Goal: Information Seeking & Learning: Learn about a topic

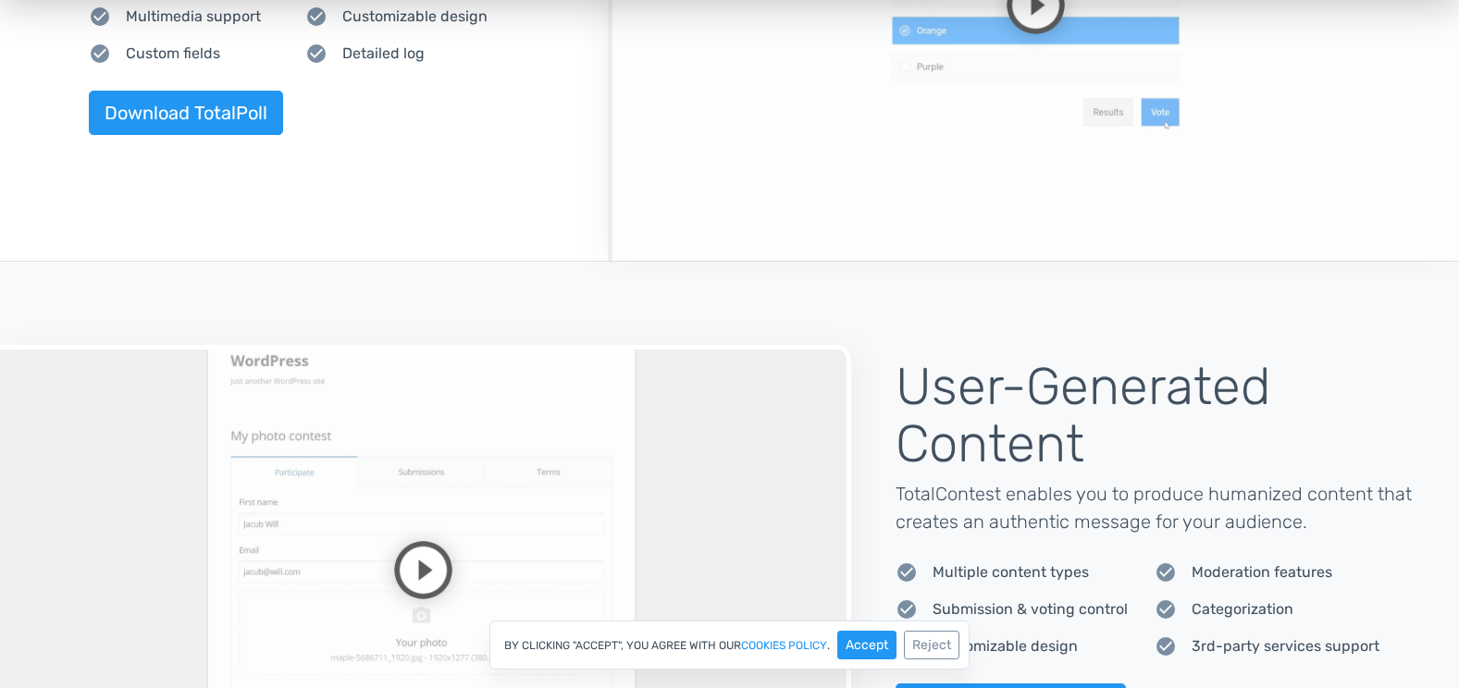
scroll to position [1085, 0]
click at [855, 645] on button "Accept" at bounding box center [866, 645] width 59 height 29
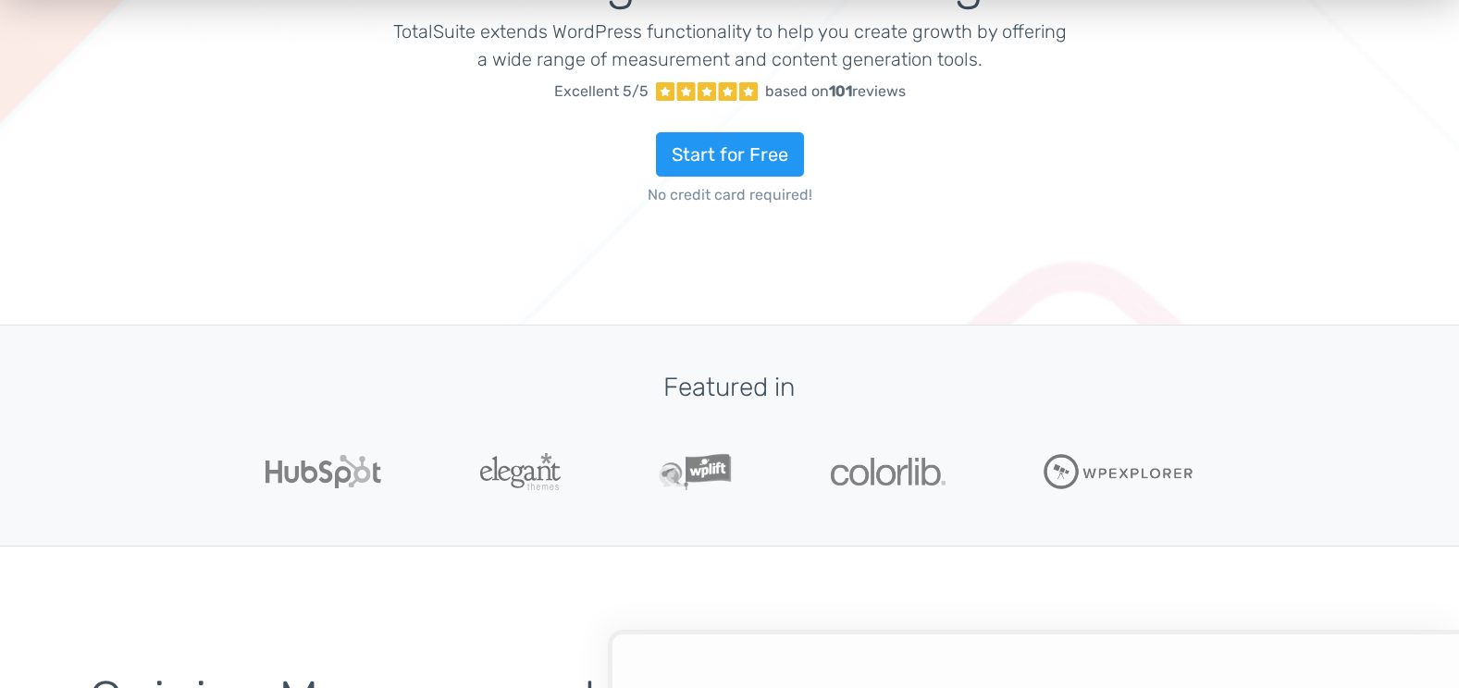
scroll to position [0, 0]
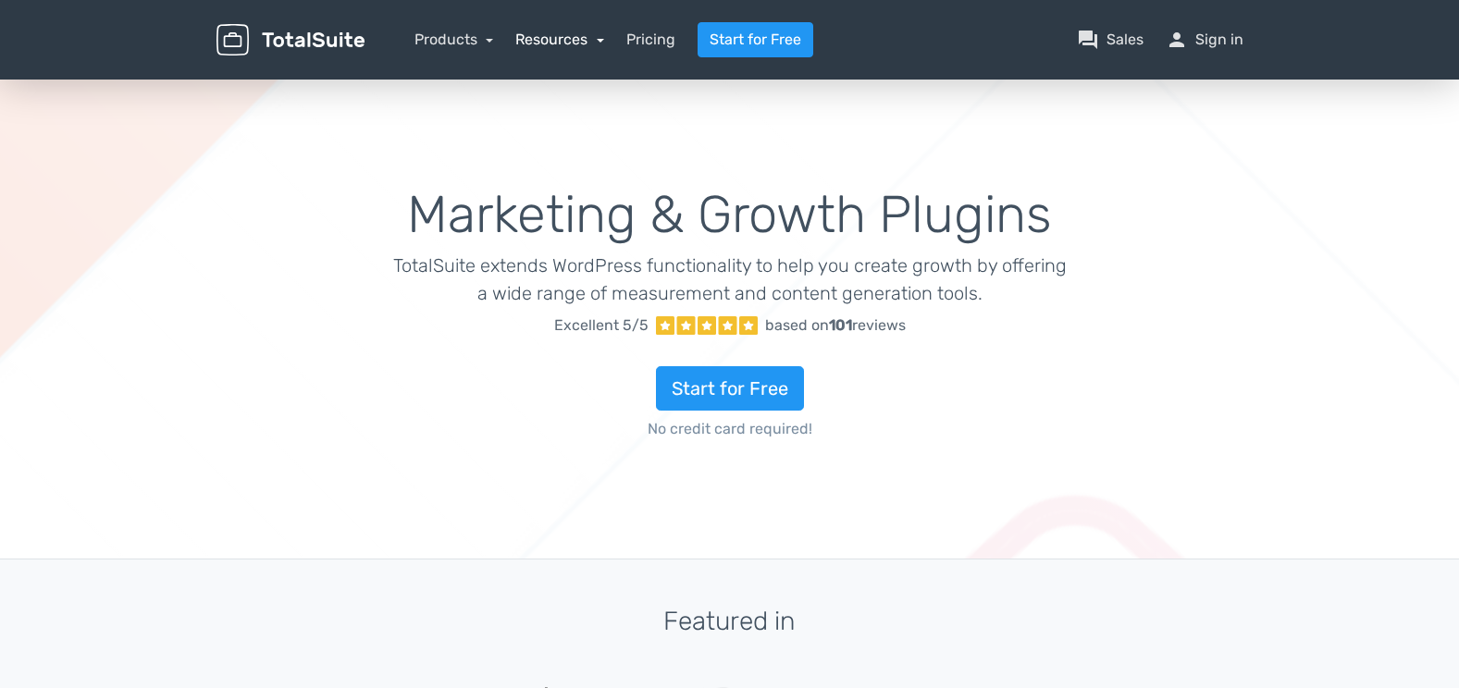
click at [576, 36] on link "Resources" at bounding box center [559, 40] width 89 height 18
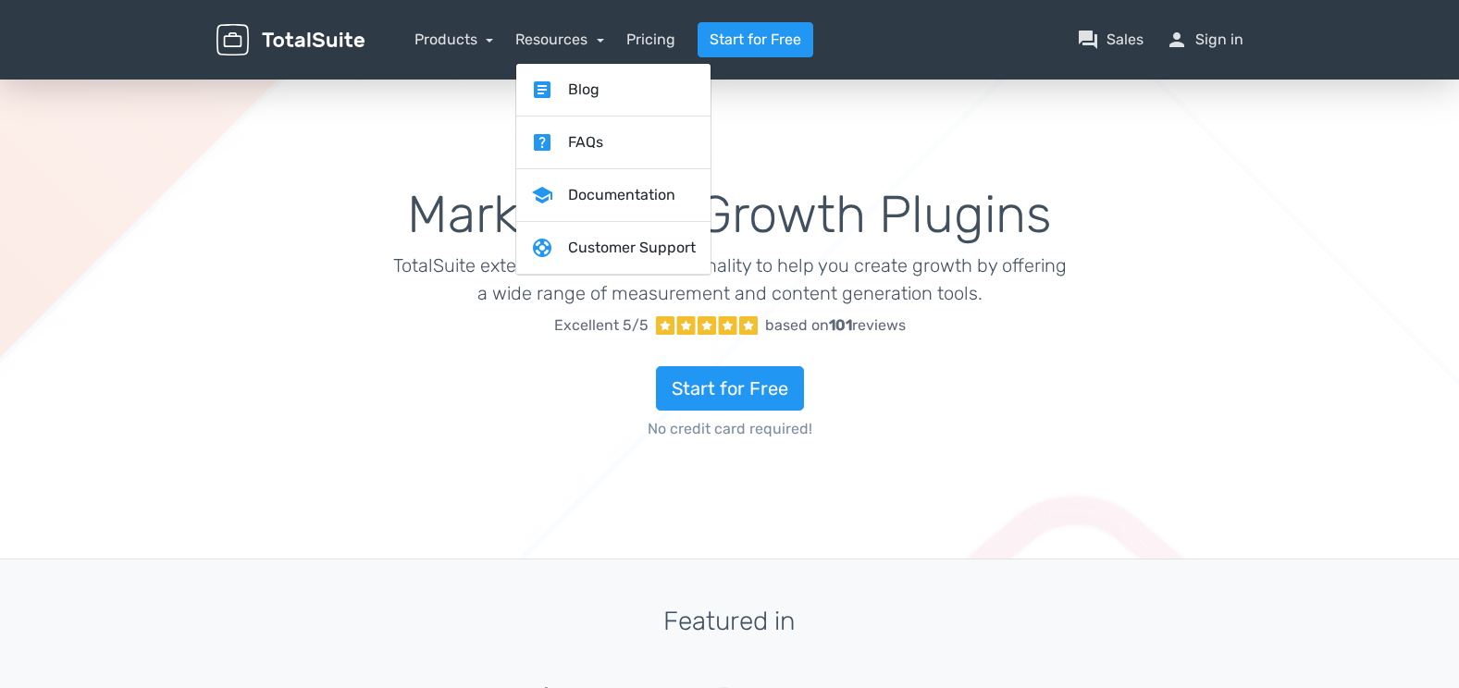
click at [434, 49] on div "Products TotalPoll WordPress Poll and Contest Plugin TotalContest WordPress Con…" at bounding box center [454, 40] width 80 height 22
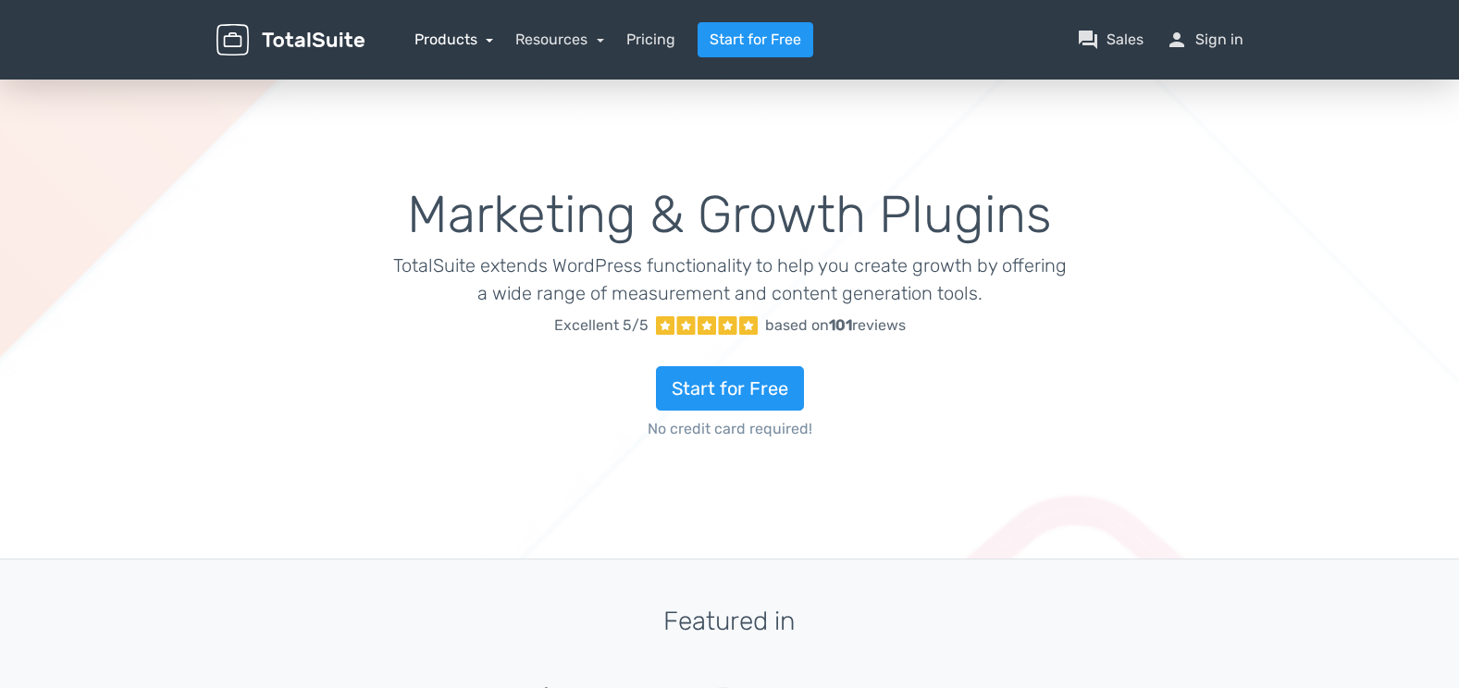
click at [439, 32] on link "Products" at bounding box center [454, 40] width 80 height 18
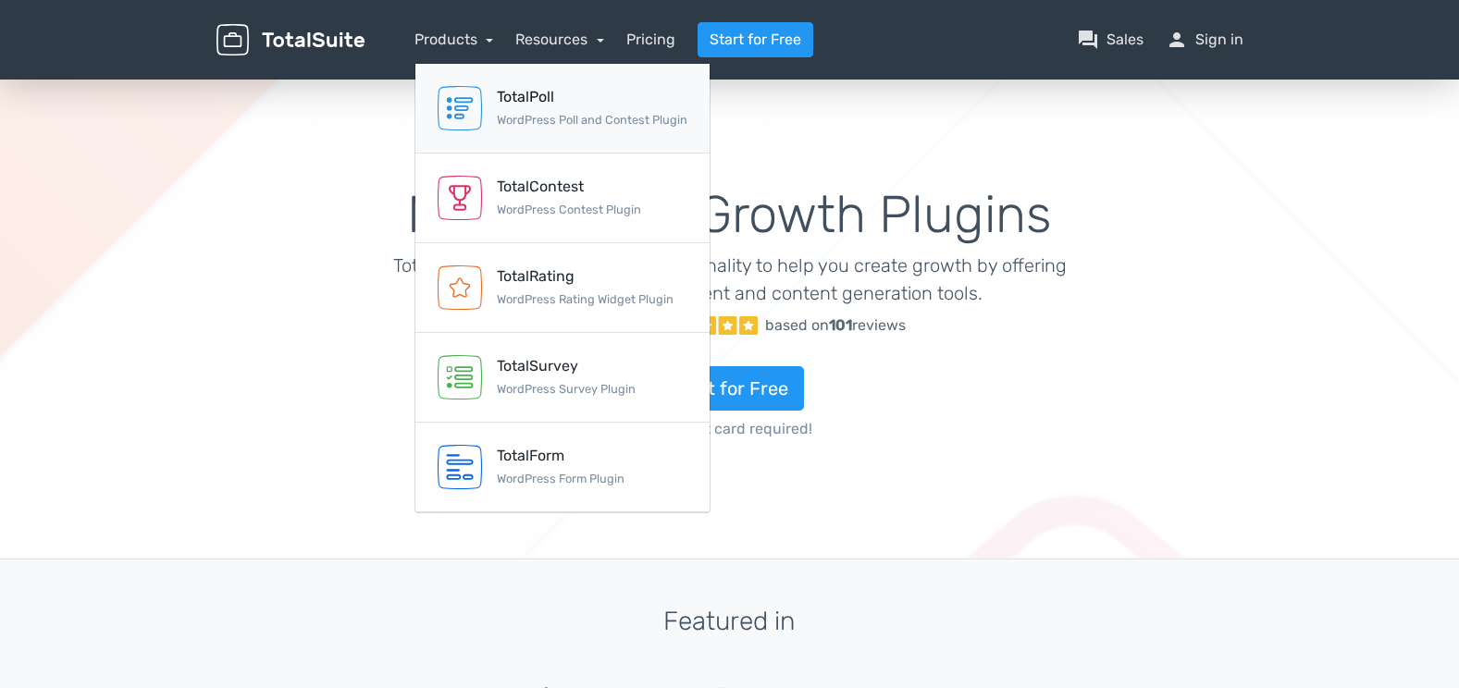
click at [489, 99] on link "TotalPoll WordPress Poll and Contest Plugin" at bounding box center [562, 109] width 294 height 90
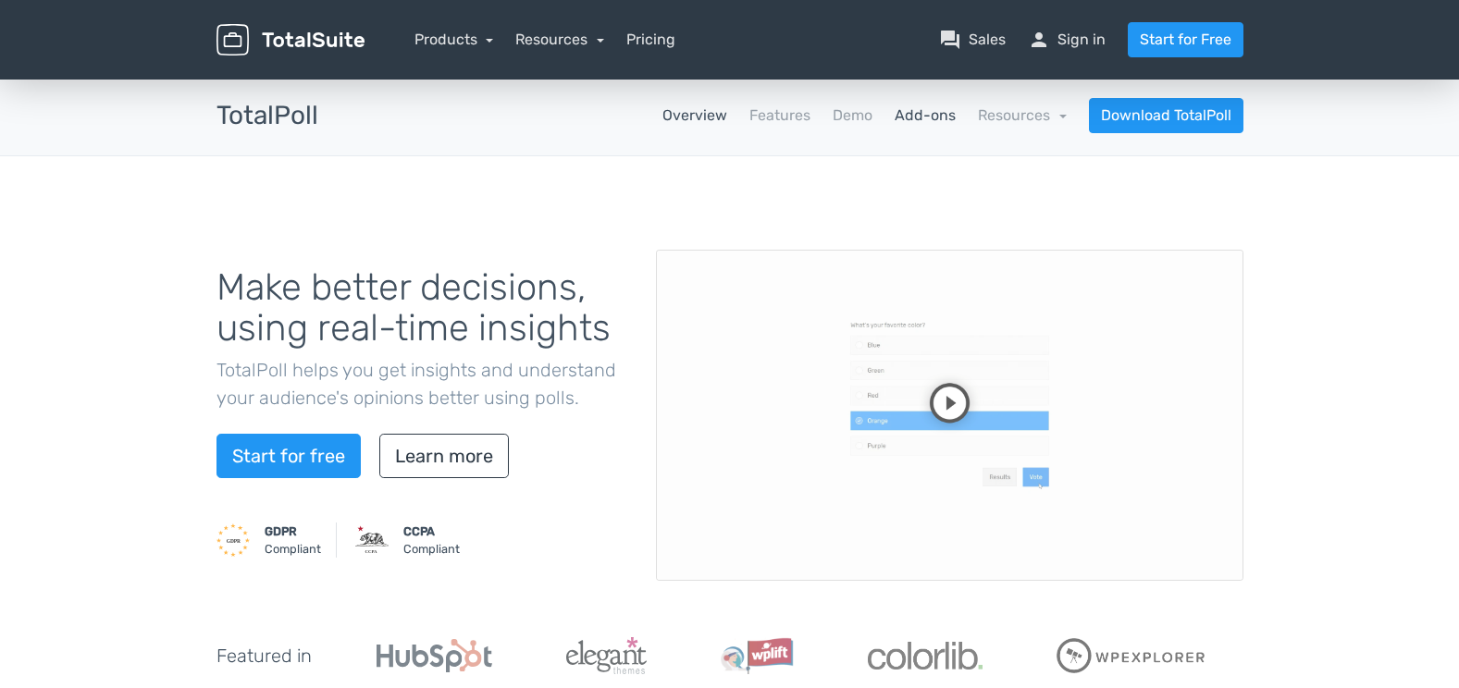
click at [913, 121] on link "Add-ons" at bounding box center [924, 116] width 61 height 22
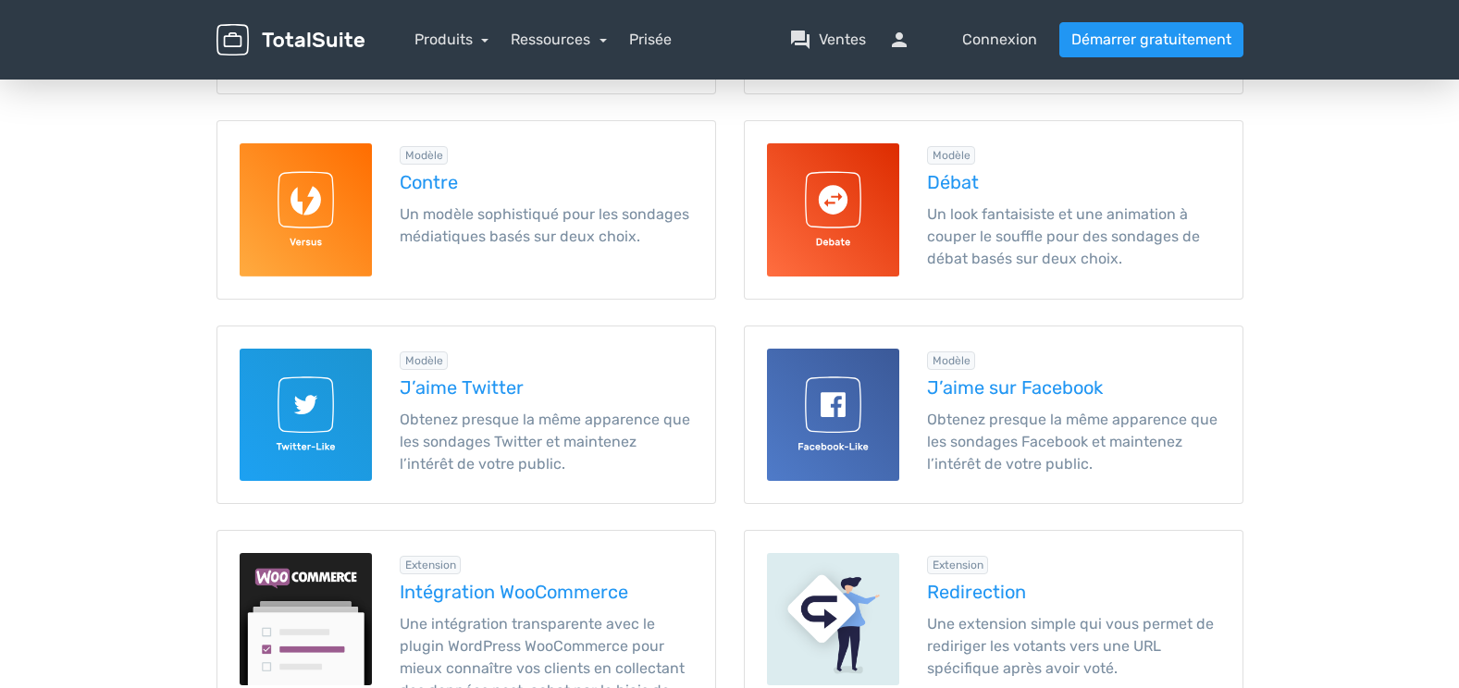
scroll to position [452, 0]
click at [882, 168] on img at bounding box center [833, 208] width 132 height 132
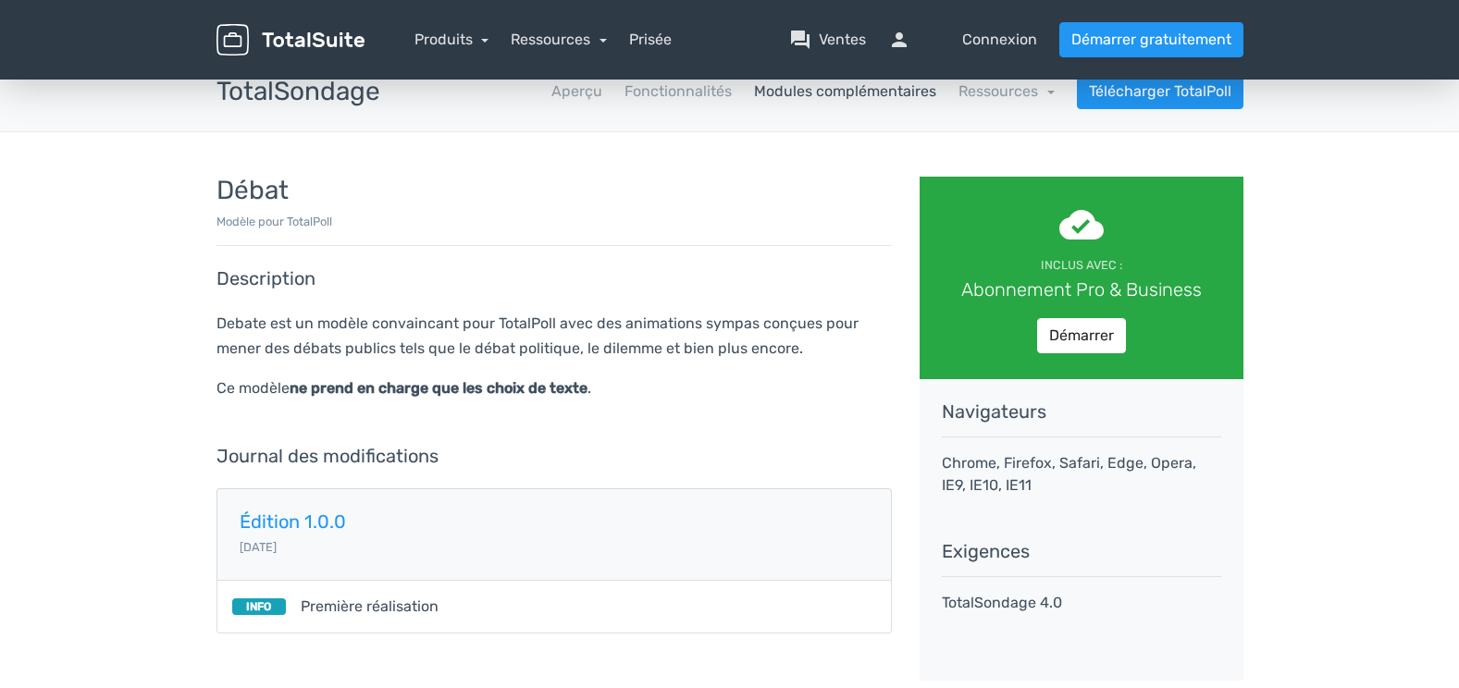
scroll to position [23, 0]
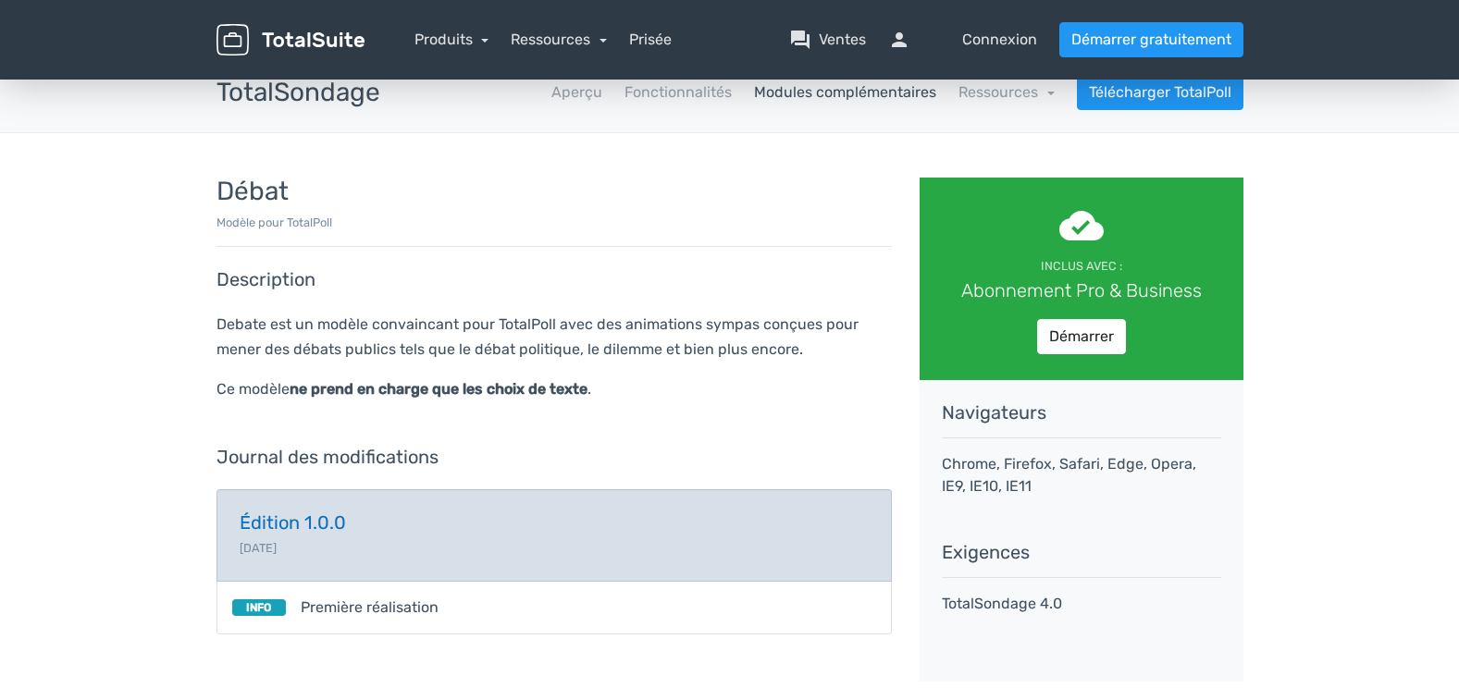
click at [329, 543] on link "Édition 1.0.0 [DATE]" at bounding box center [553, 535] width 675 height 92
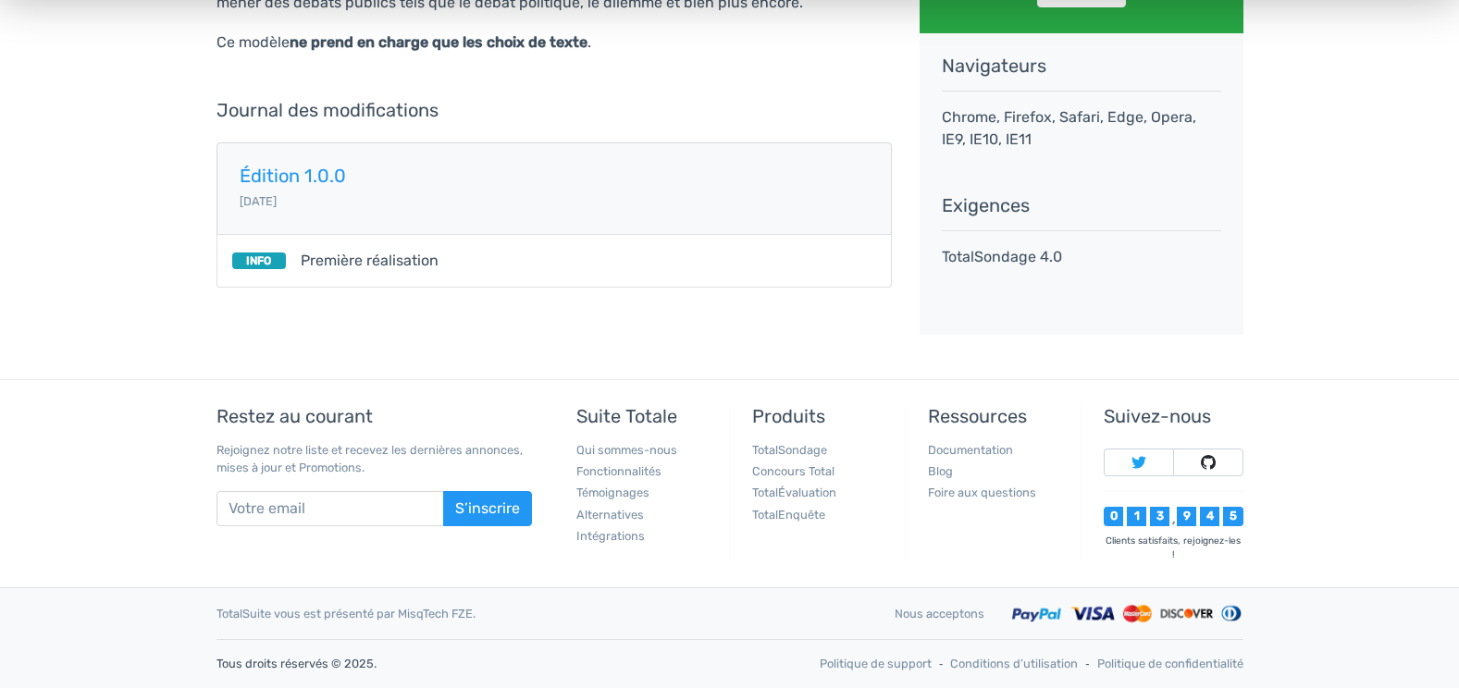
click at [375, 250] on span "Première réalisation" at bounding box center [370, 261] width 138 height 22
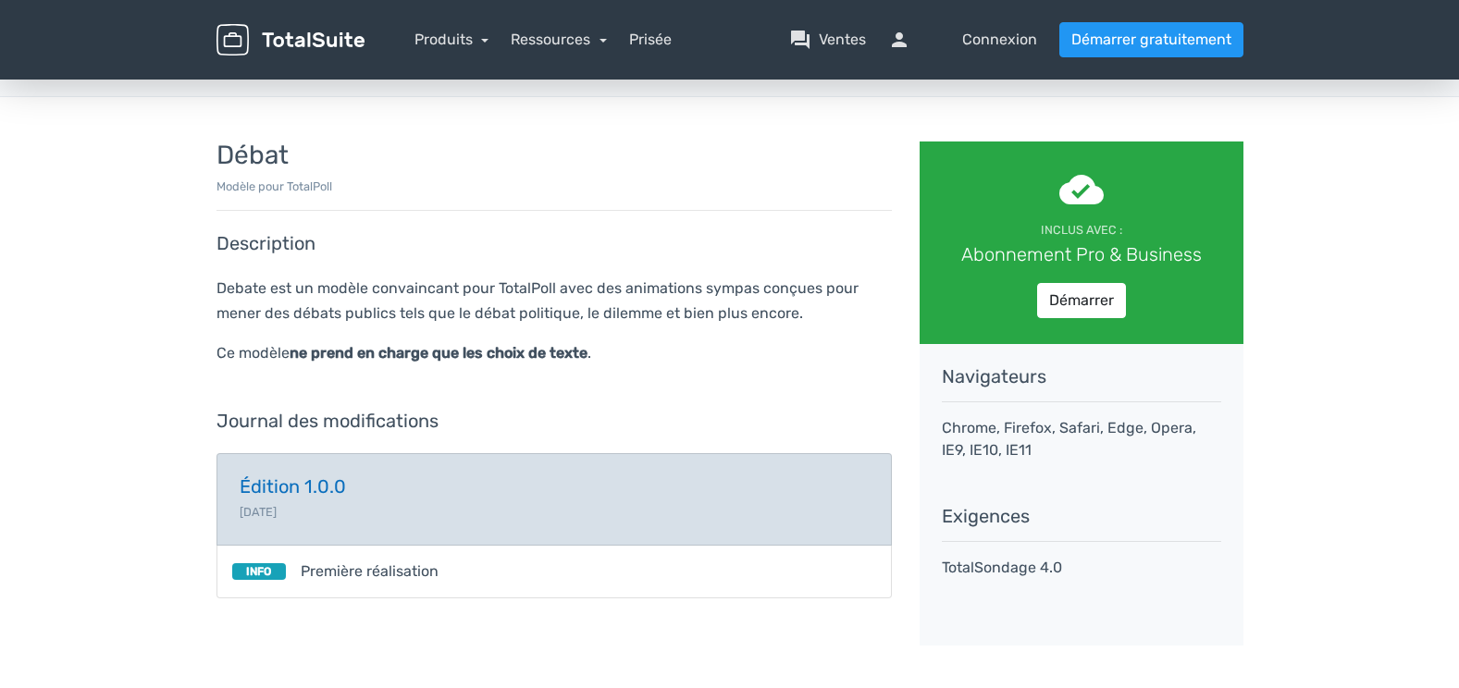
scroll to position [0, 0]
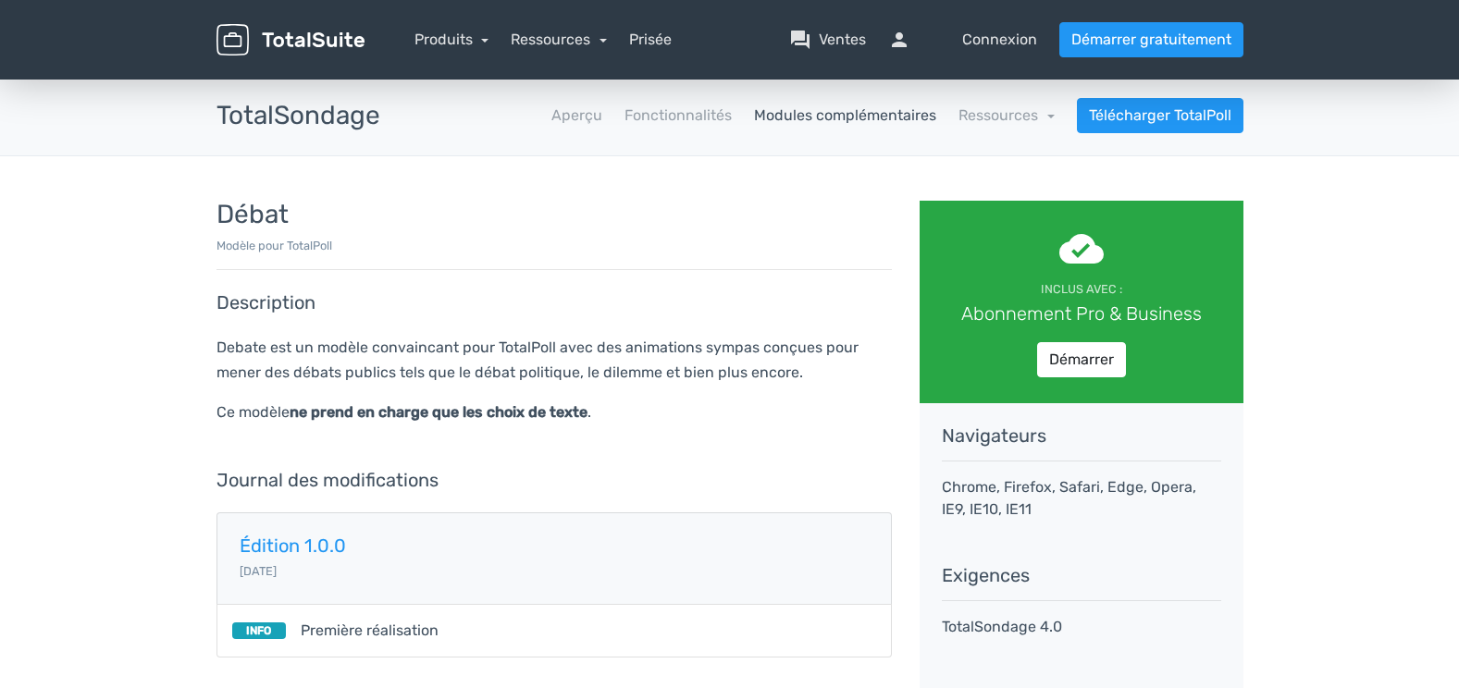
click at [804, 110] on link "Modules complémentaires" at bounding box center [845, 116] width 182 height 22
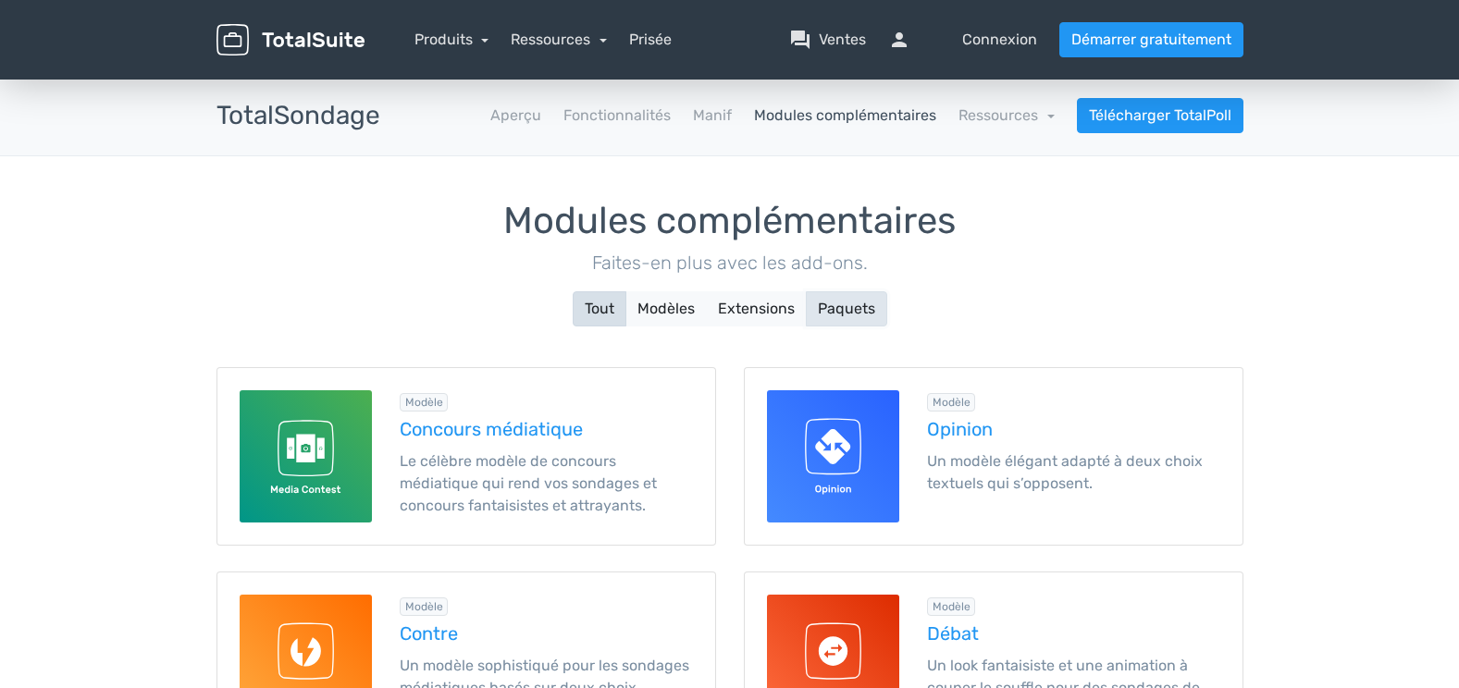
click at [837, 301] on button "Paquets" at bounding box center [846, 308] width 81 height 35
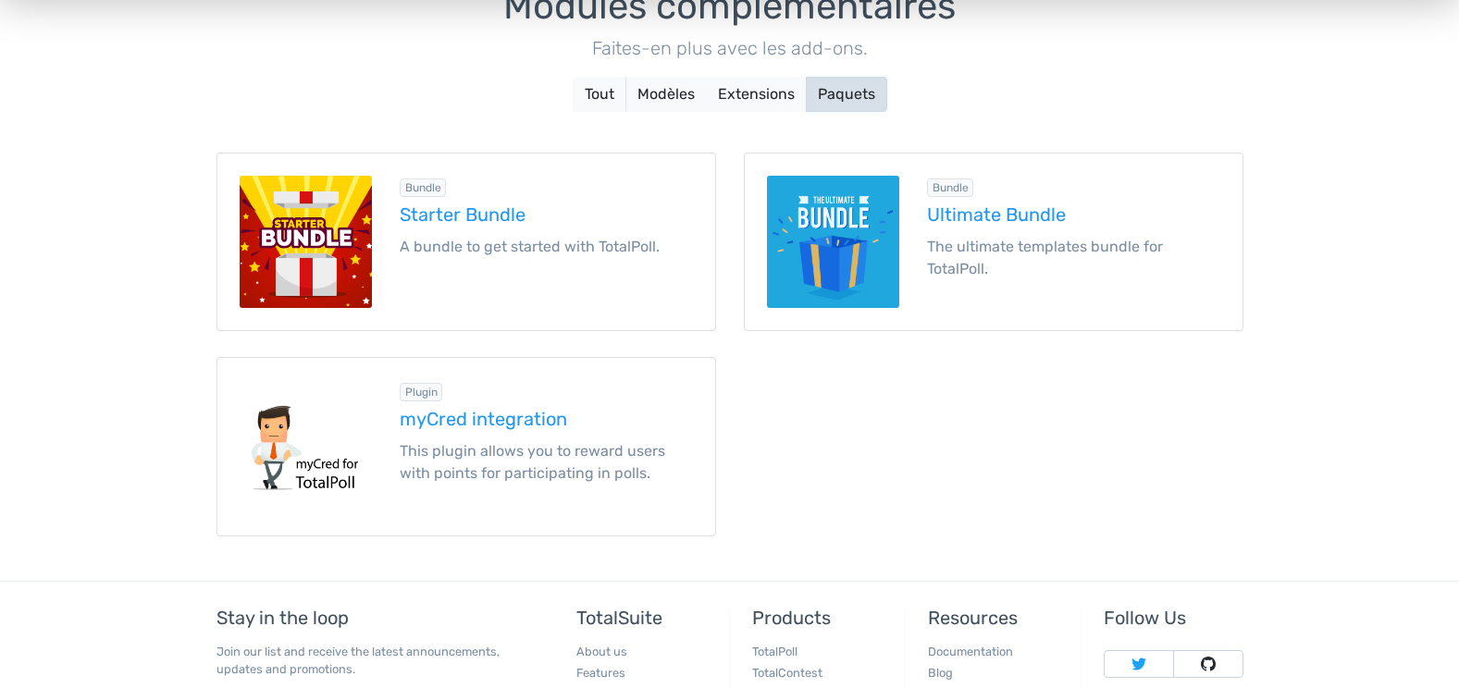
scroll to position [216, 0]
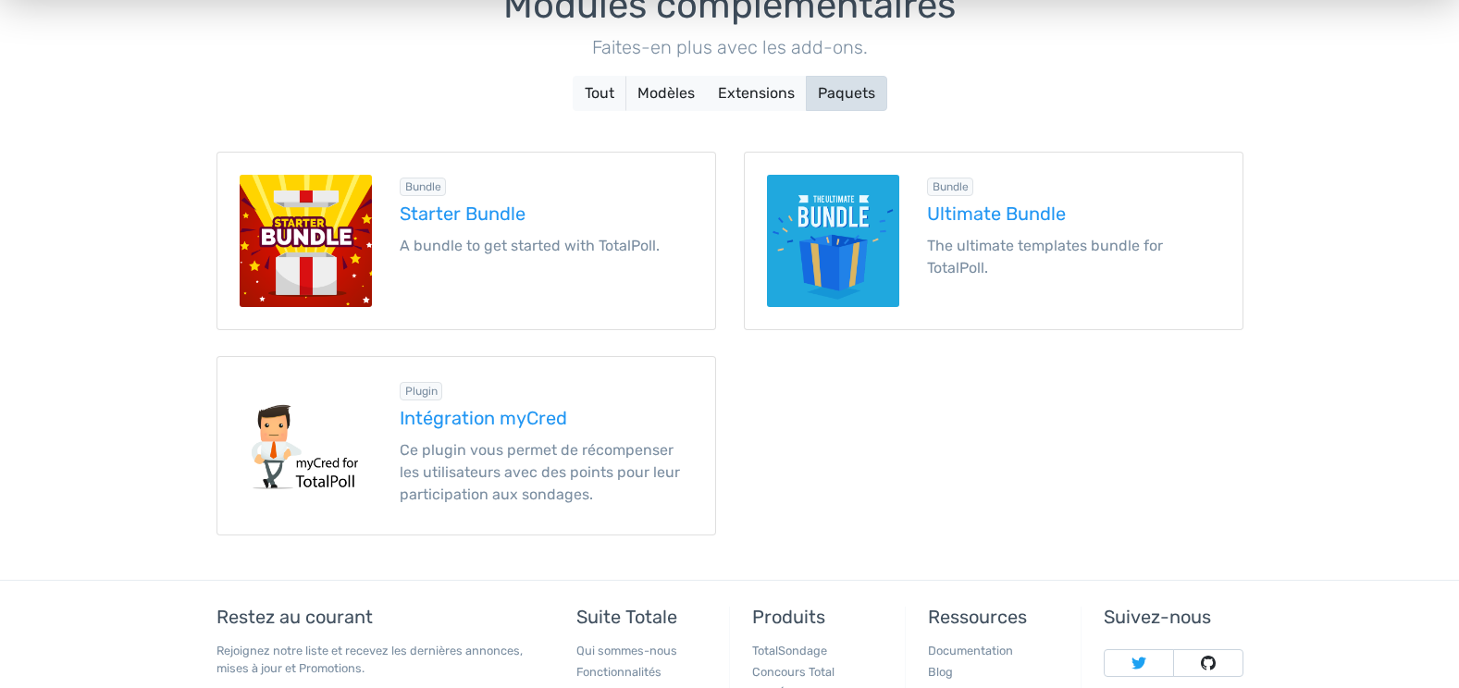
drag, startPoint x: 635, startPoint y: 147, endPoint x: 546, endPoint y: 126, distance: 91.3
drag, startPoint x: 546, startPoint y: 126, endPoint x: 427, endPoint y: 101, distance: 121.0
click at [427, 101] on div "Modules complémentaires Faites-en plus avec les add-ons. Tout Modèles Extension…" at bounding box center [729, 48] width 1027 height 126
drag, startPoint x: 427, startPoint y: 101, endPoint x: 107, endPoint y: 103, distance: 320.0
drag, startPoint x: 107, startPoint y: 103, endPoint x: 1062, endPoint y: 80, distance: 954.9
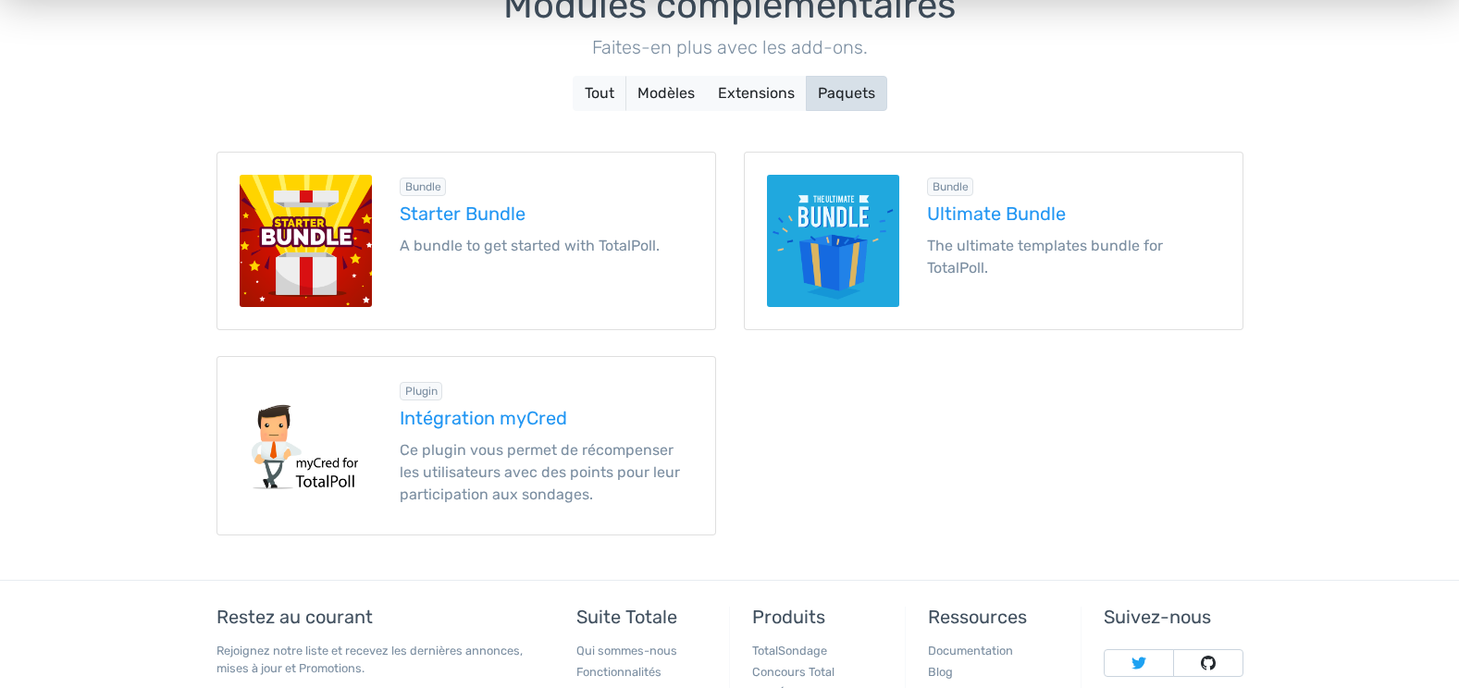
click at [1062, 80] on div "Modules complémentaires Faites-en plus avec les add-ons. Tout Modèles Extension…" at bounding box center [729, 48] width 1027 height 126
click at [970, 212] on h5 "Ultimate Bundle" at bounding box center [1073, 213] width 293 height 20
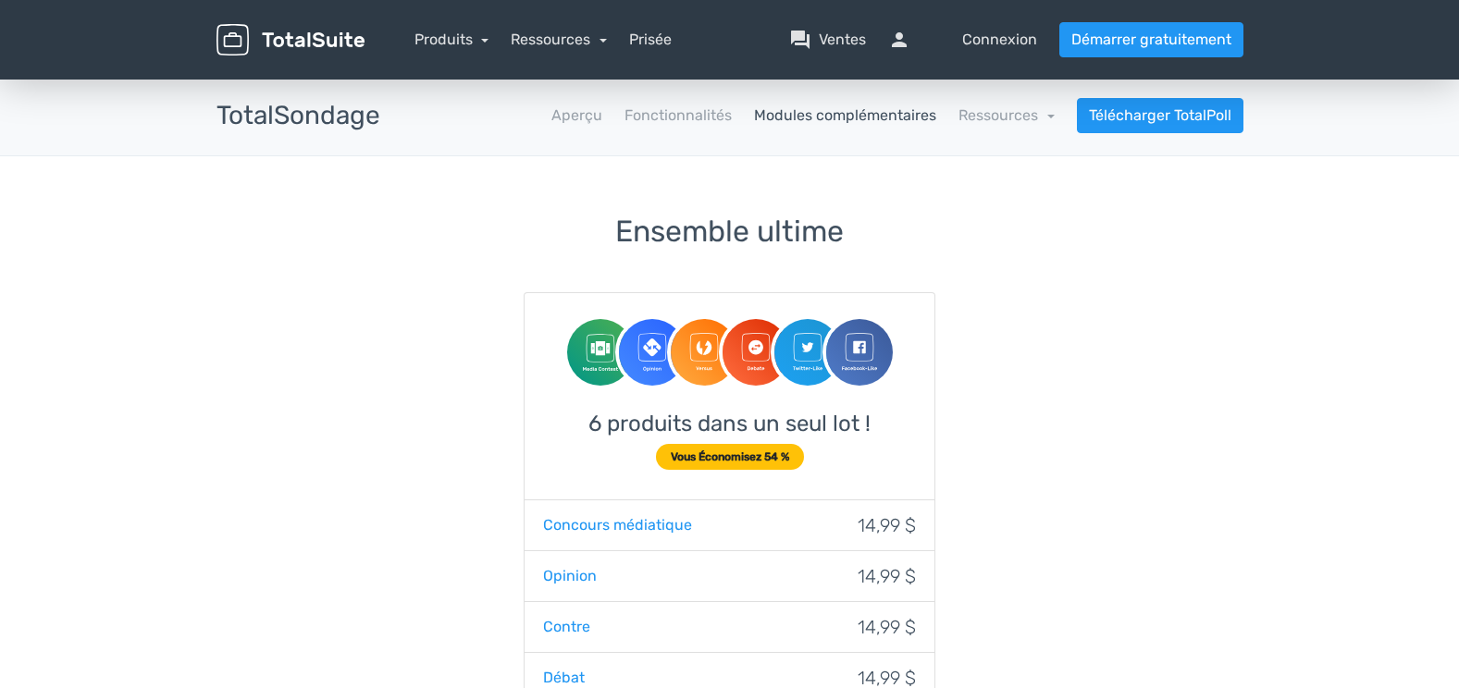
drag, startPoint x: 825, startPoint y: 100, endPoint x: 814, endPoint y: 119, distance: 22.4
click at [814, 119] on nav "Aperçu Fonctionnalités Modules complémentaires Ressources school Documentation …" at bounding box center [825, 115] width 863 height 35
click at [814, 119] on link "Modules complémentaires" at bounding box center [845, 116] width 182 height 22
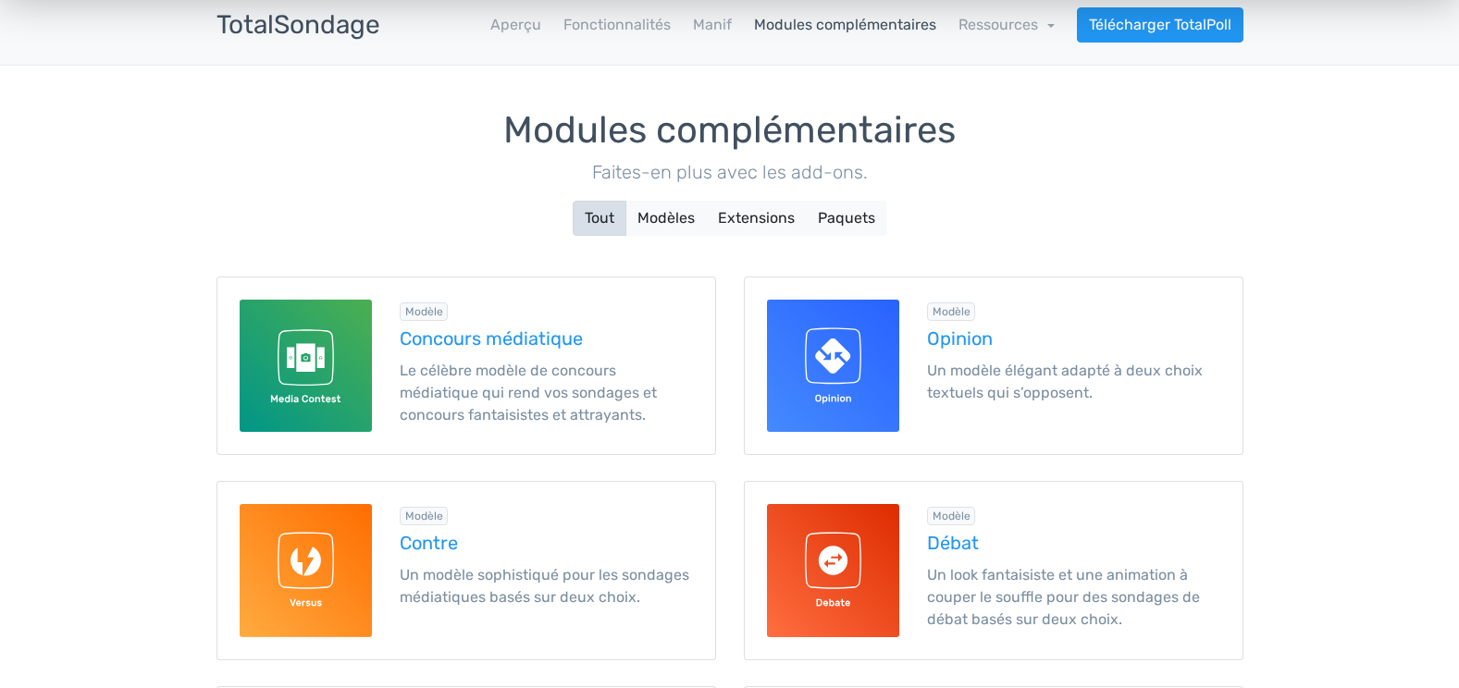
scroll to position [92, 0]
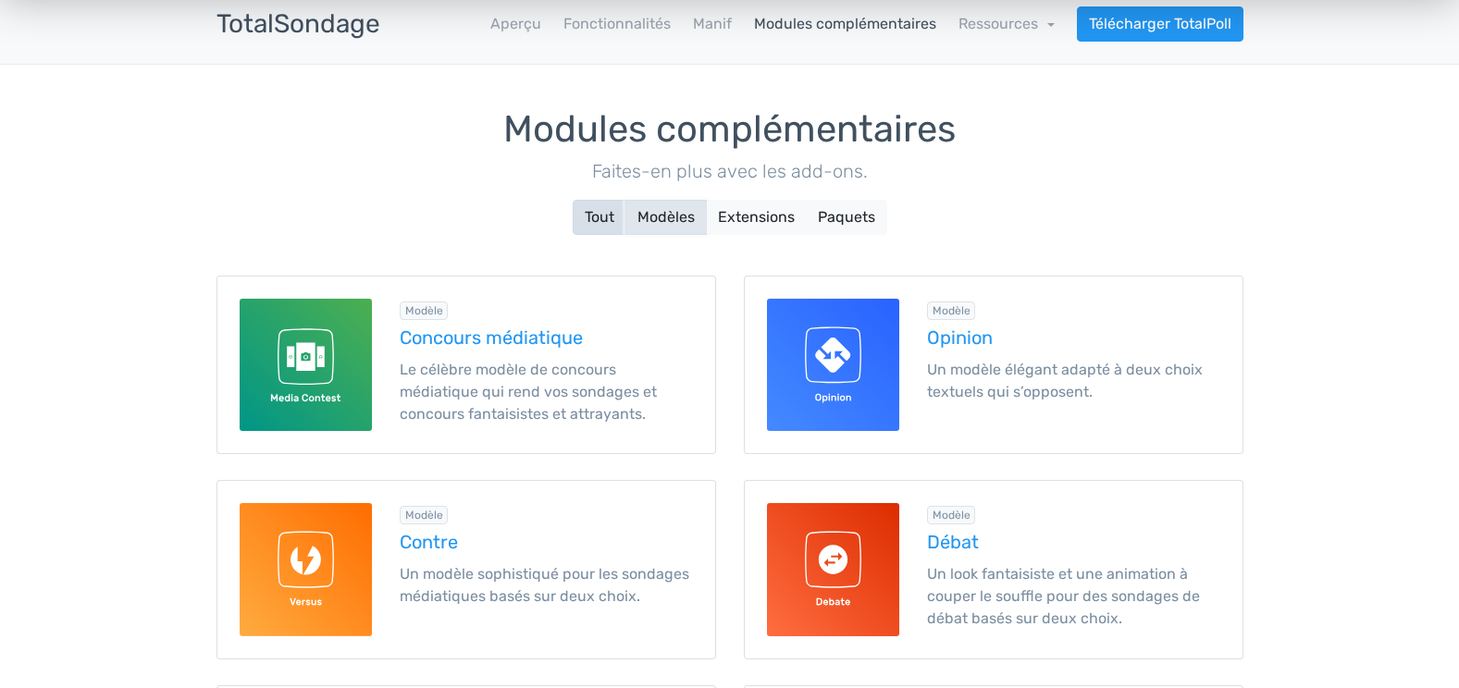
click at [688, 223] on button "Modèles" at bounding box center [665, 217] width 81 height 35
click at [598, 205] on button "Tout" at bounding box center [600, 217] width 54 height 35
click at [661, 217] on button "Modèles" at bounding box center [665, 217] width 81 height 35
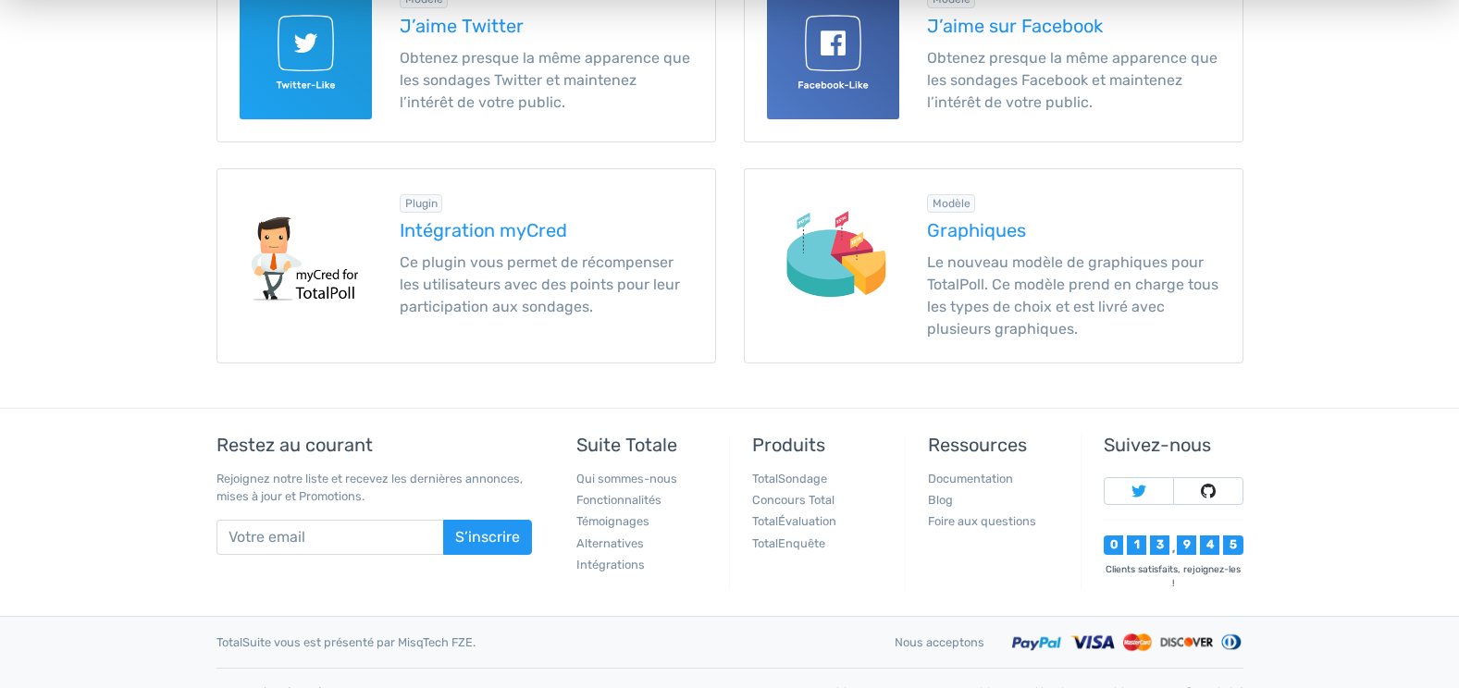
scroll to position [842, 0]
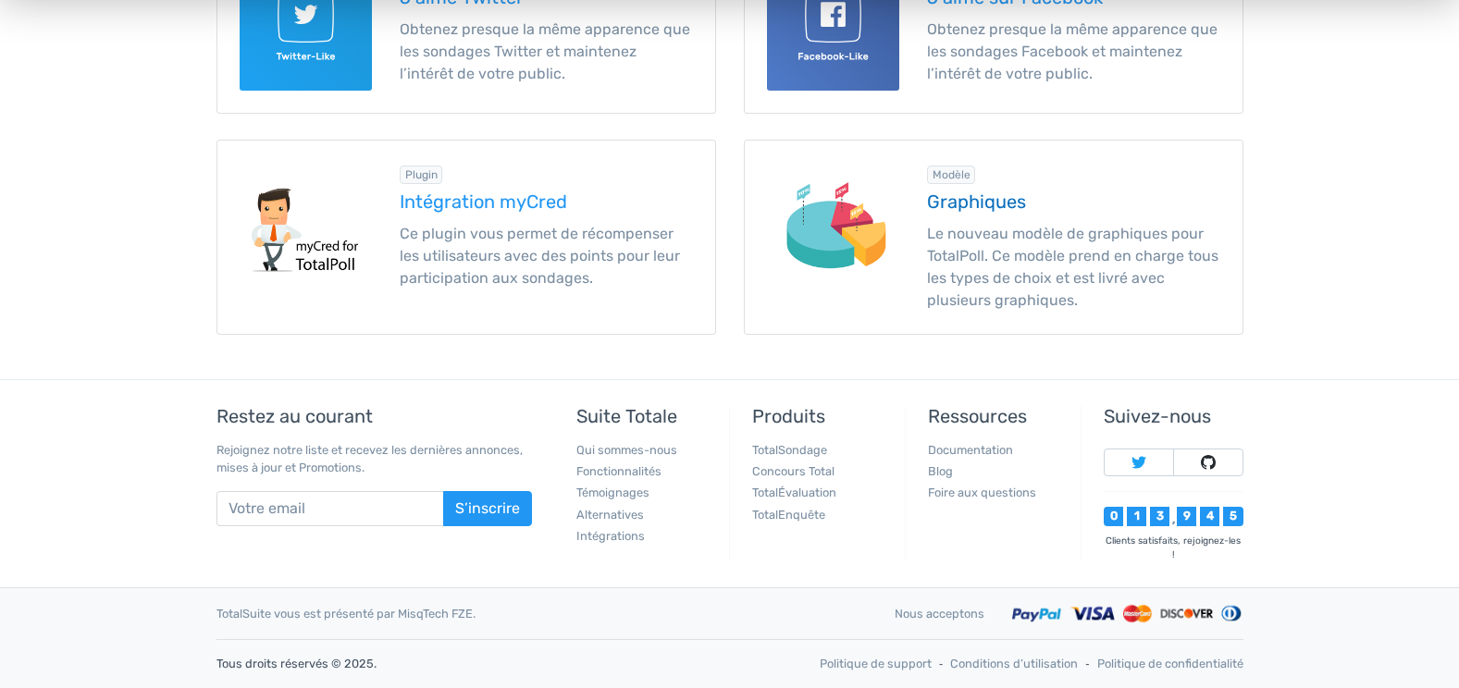
click at [898, 217] on img at bounding box center [833, 229] width 132 height 132
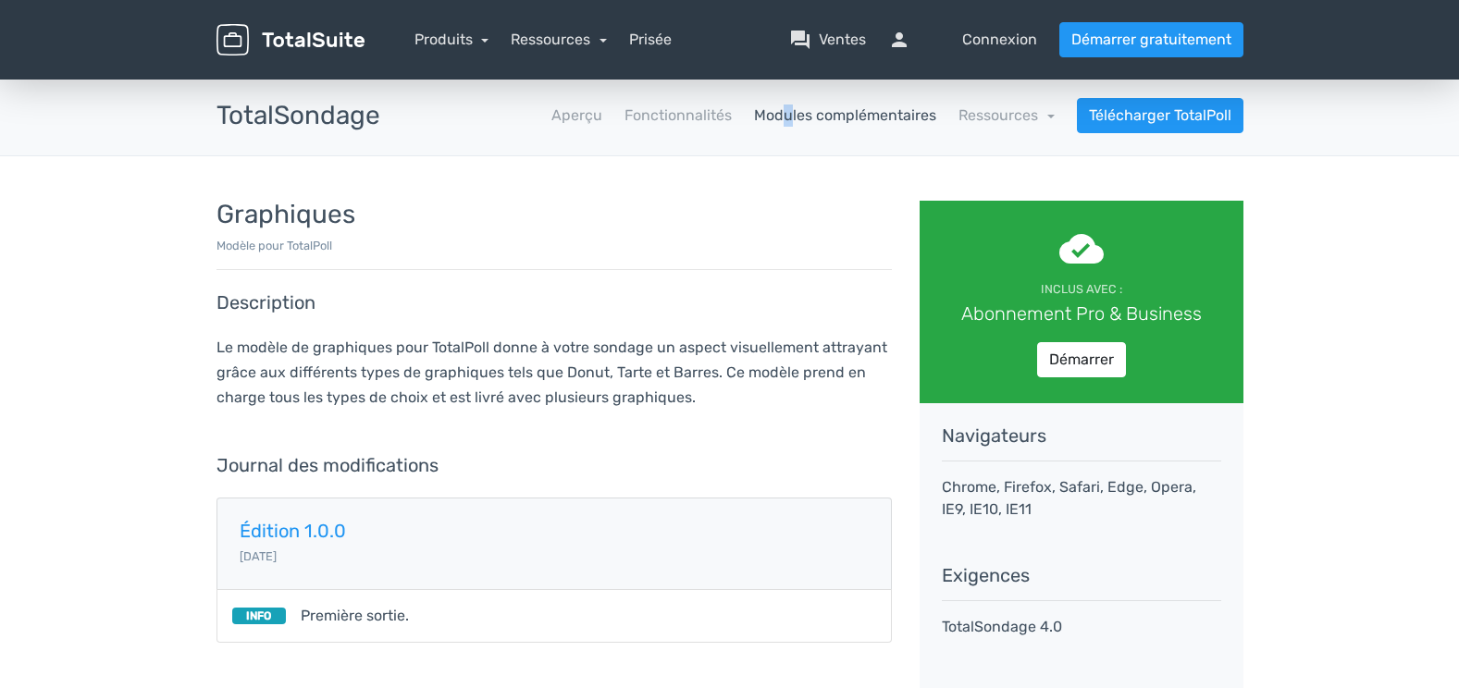
drag, startPoint x: 782, startPoint y: 103, endPoint x: 791, endPoint y: 113, distance: 13.8
click at [791, 113] on nav "Aperçu Fonctionnalités Modules complémentaires Ressources school Documentation …" at bounding box center [825, 115] width 863 height 35
click at [791, 113] on link "Modules complémentaires" at bounding box center [845, 116] width 182 height 22
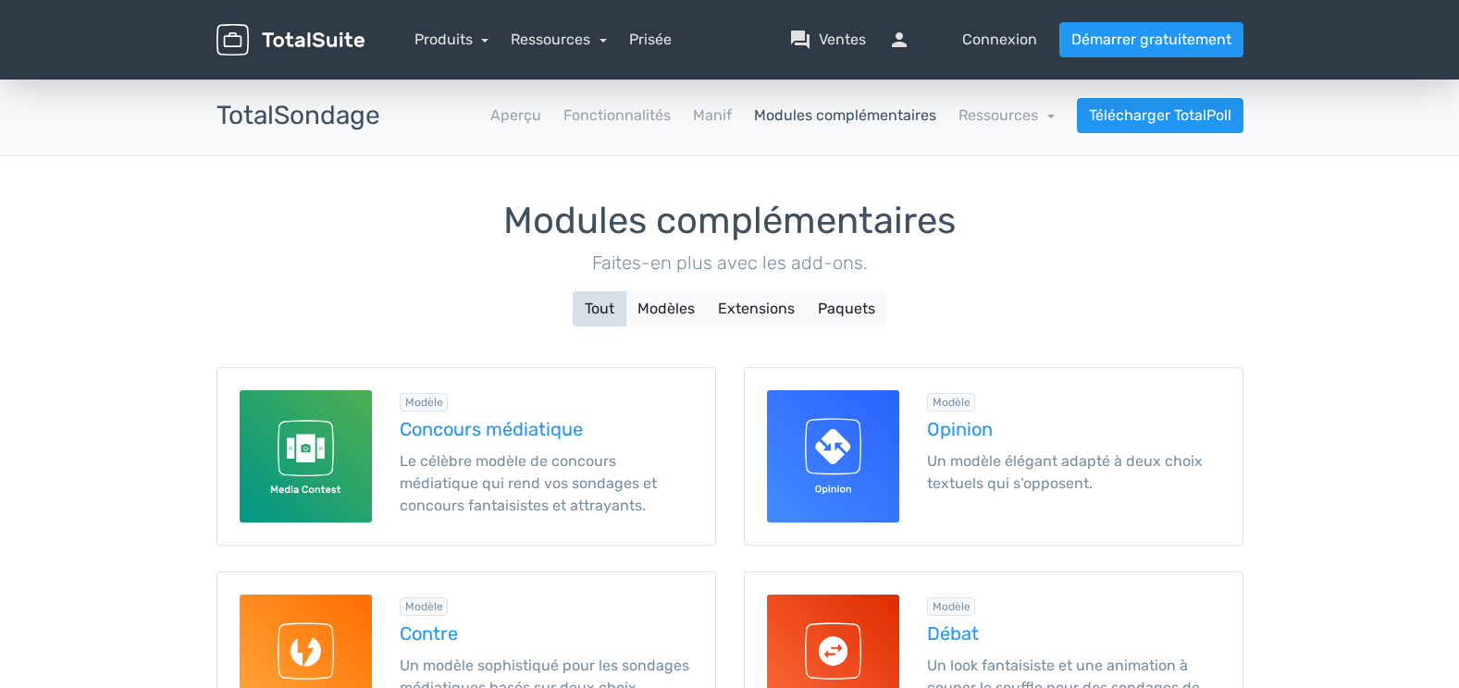
click at [709, 115] on link "Manif" at bounding box center [712, 116] width 39 height 22
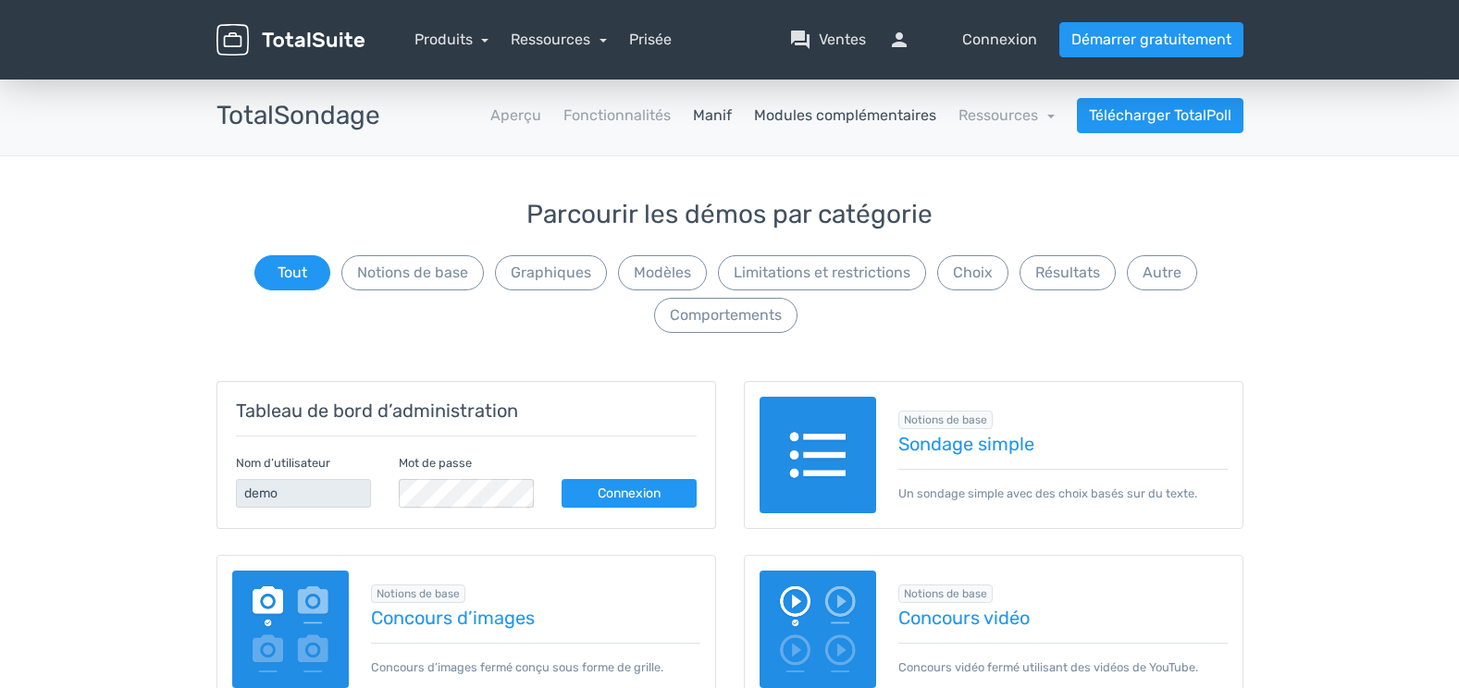
click at [801, 109] on link "Modules complémentaires" at bounding box center [845, 116] width 182 height 22
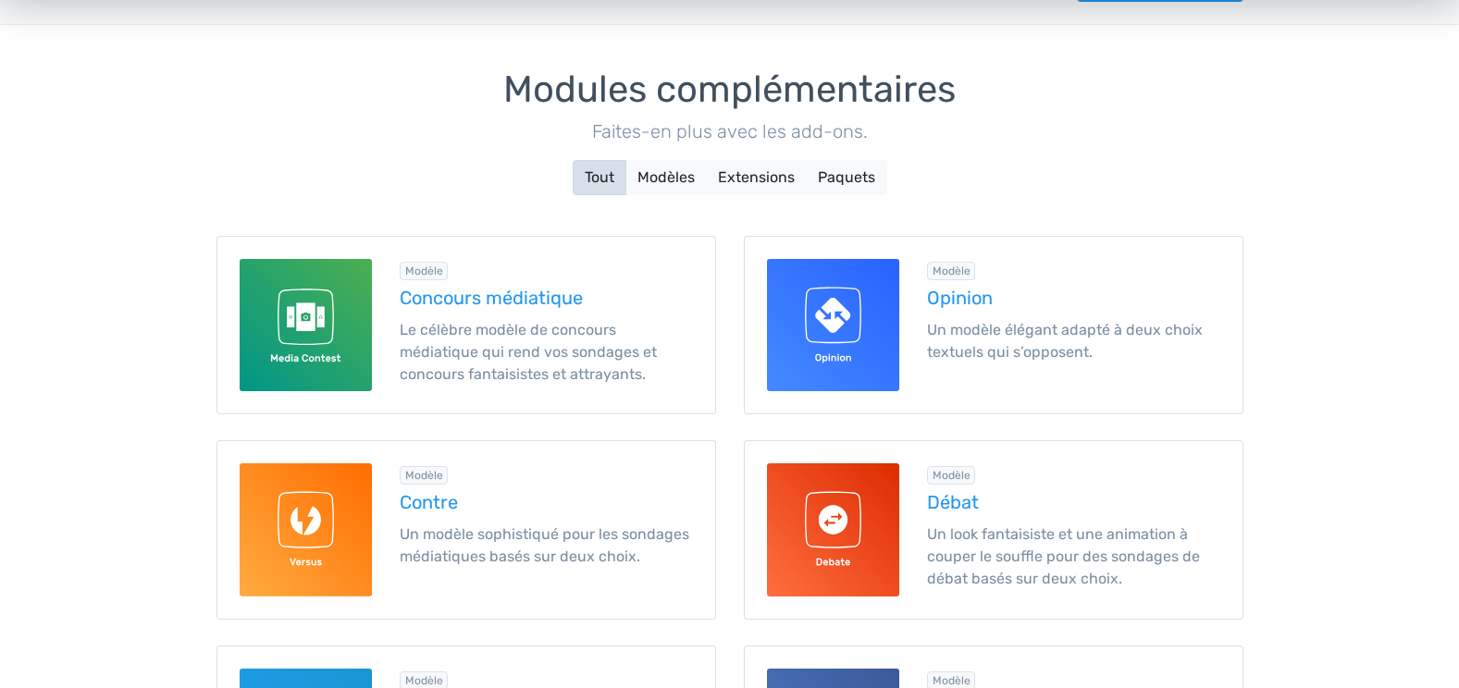
scroll to position [132, 0]
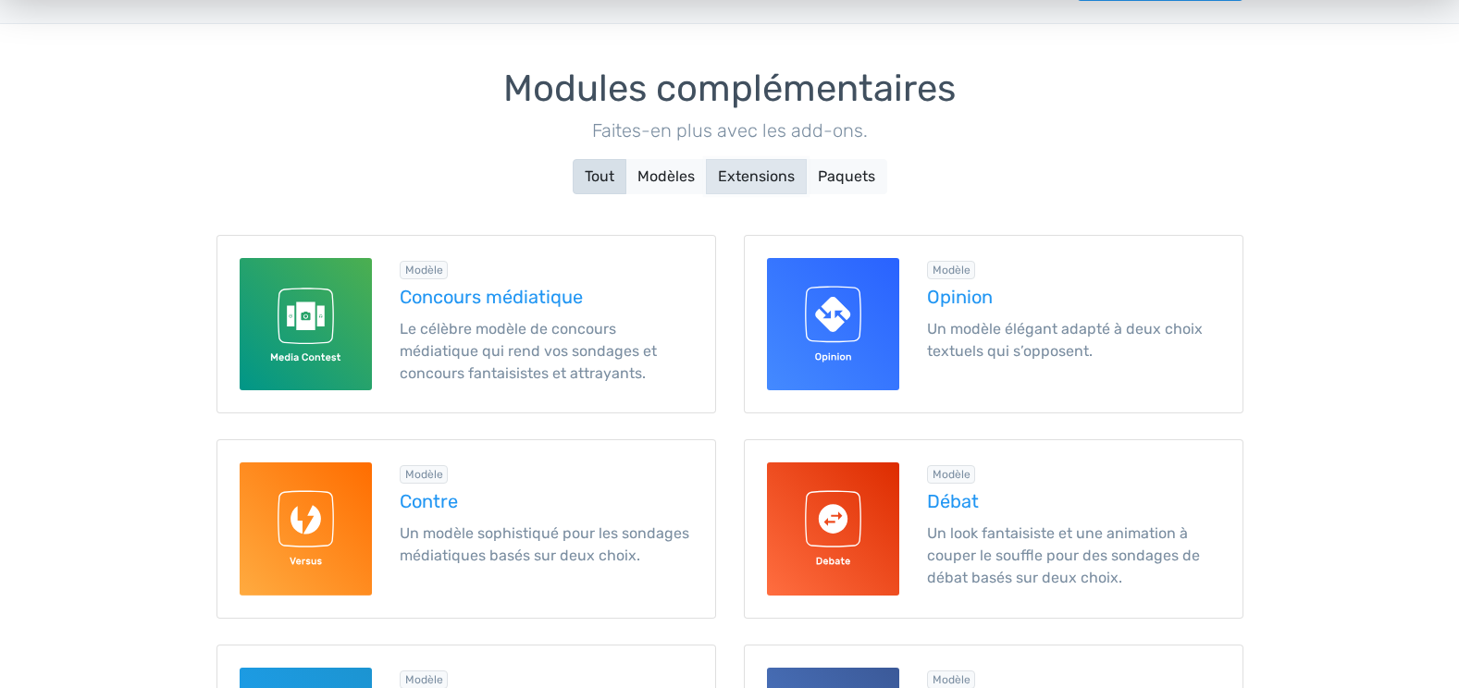
click at [737, 168] on button "Extensions" at bounding box center [756, 176] width 101 height 35
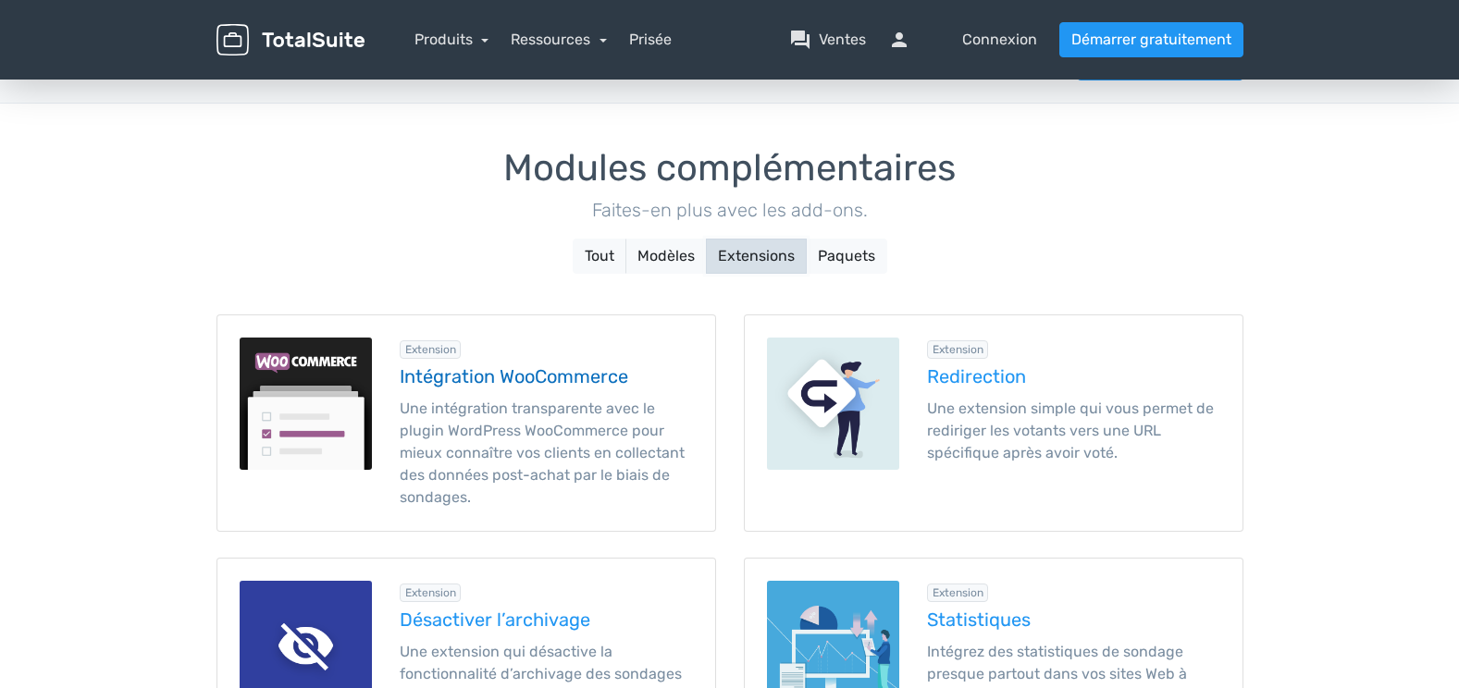
scroll to position [0, 0]
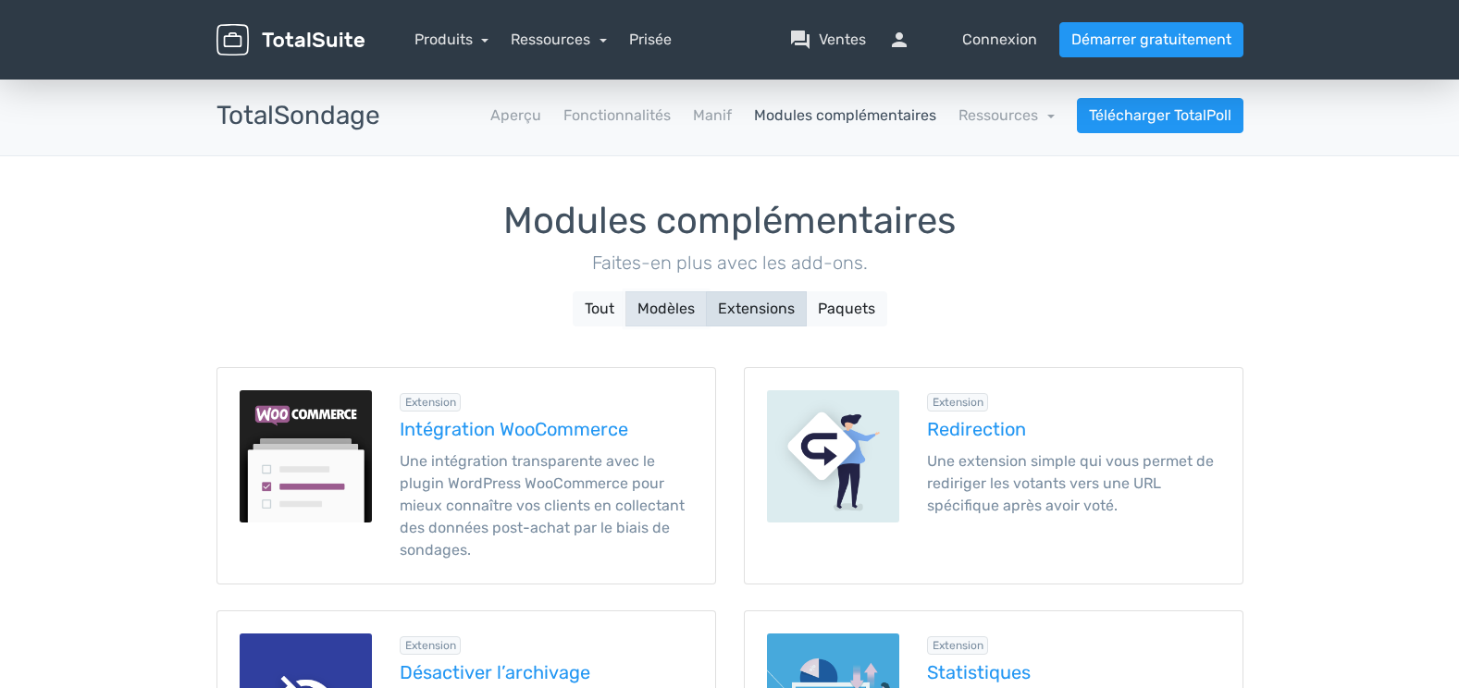
click at [662, 297] on button "Modèles" at bounding box center [665, 308] width 81 height 35
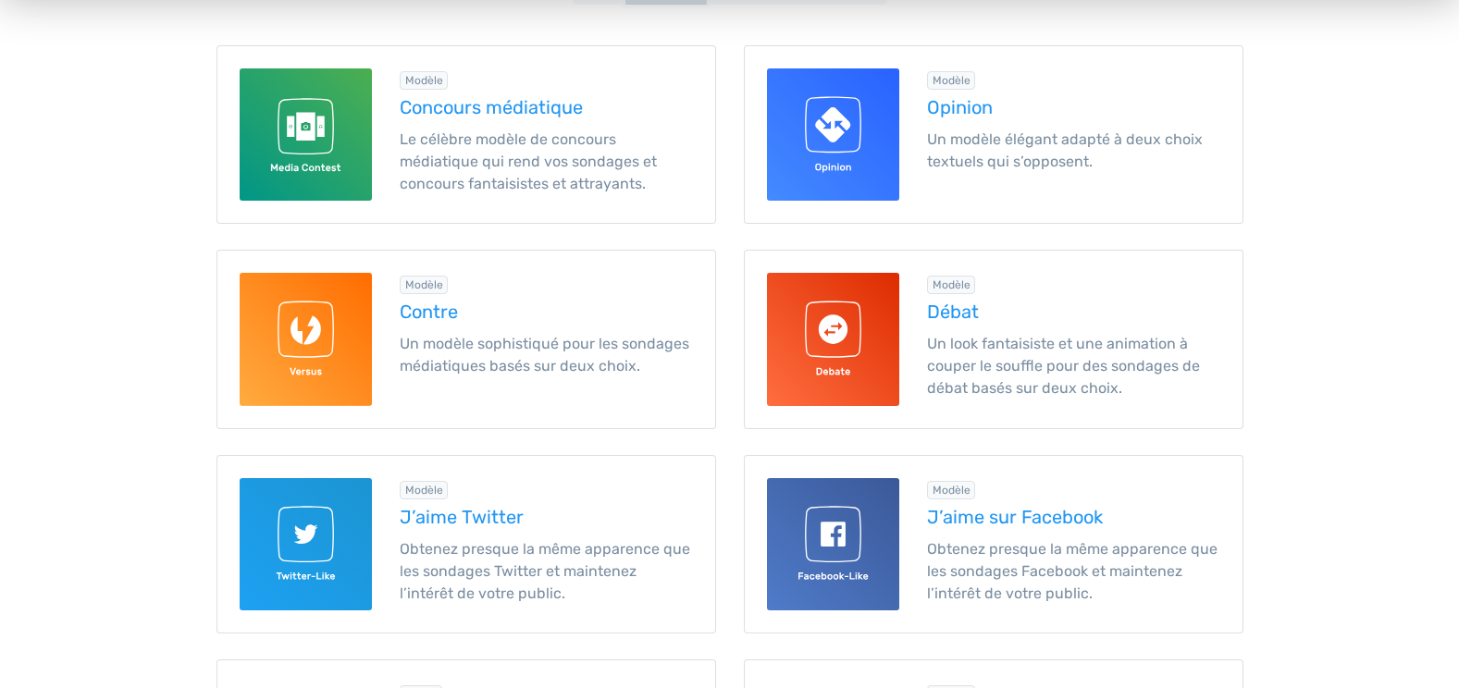
scroll to position [323, 0]
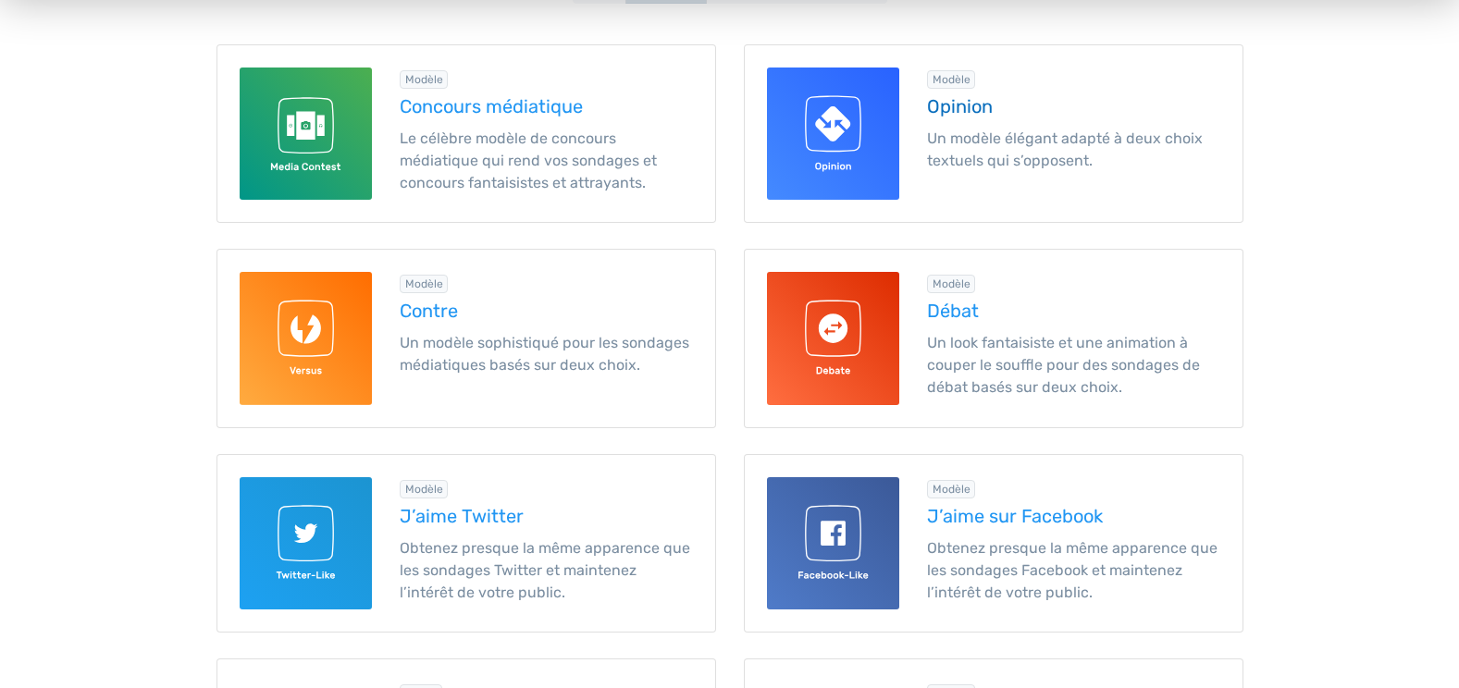
click at [884, 117] on img at bounding box center [833, 134] width 132 height 132
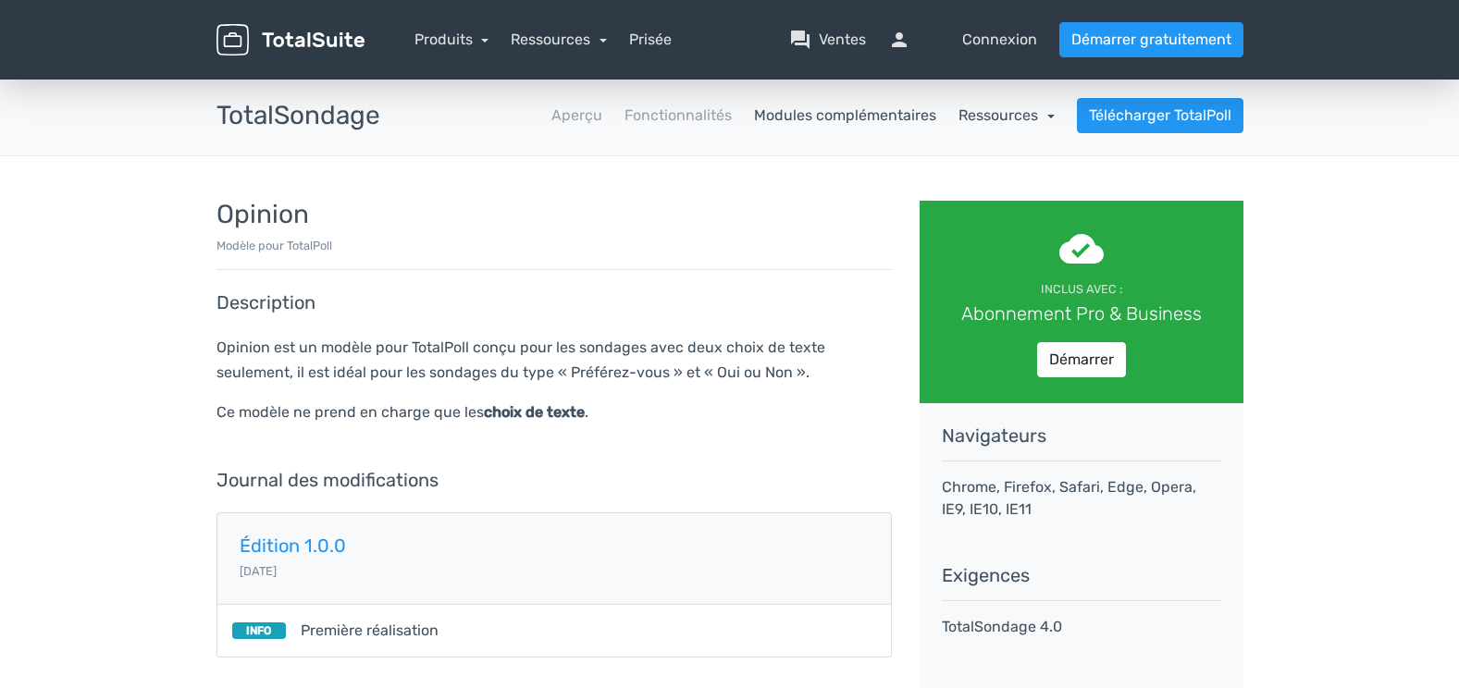
click at [1003, 118] on link "Ressources" at bounding box center [1006, 115] width 96 height 18
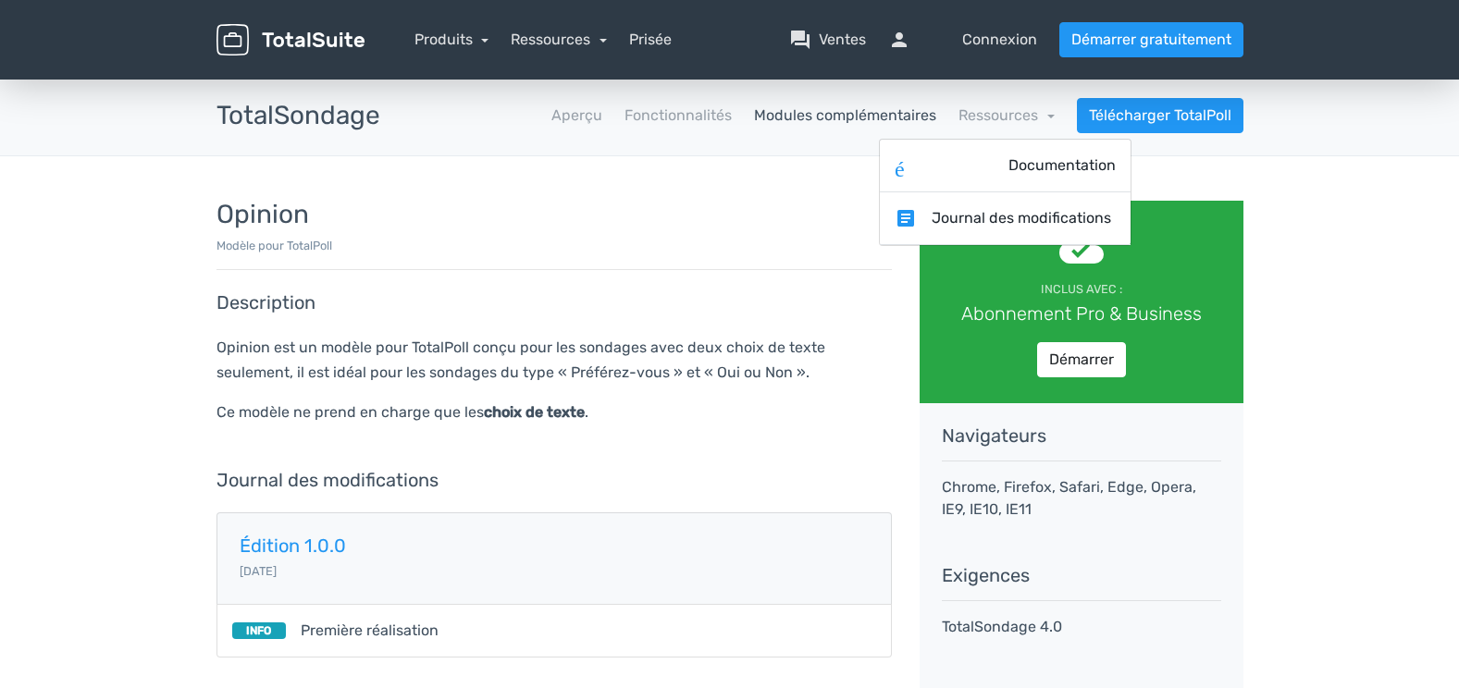
click at [719, 144] on div "TotalSondage apps Aperçu Fonctionnalités Modules complémentaires Ressources éco…" at bounding box center [730, 116] width 1054 height 80
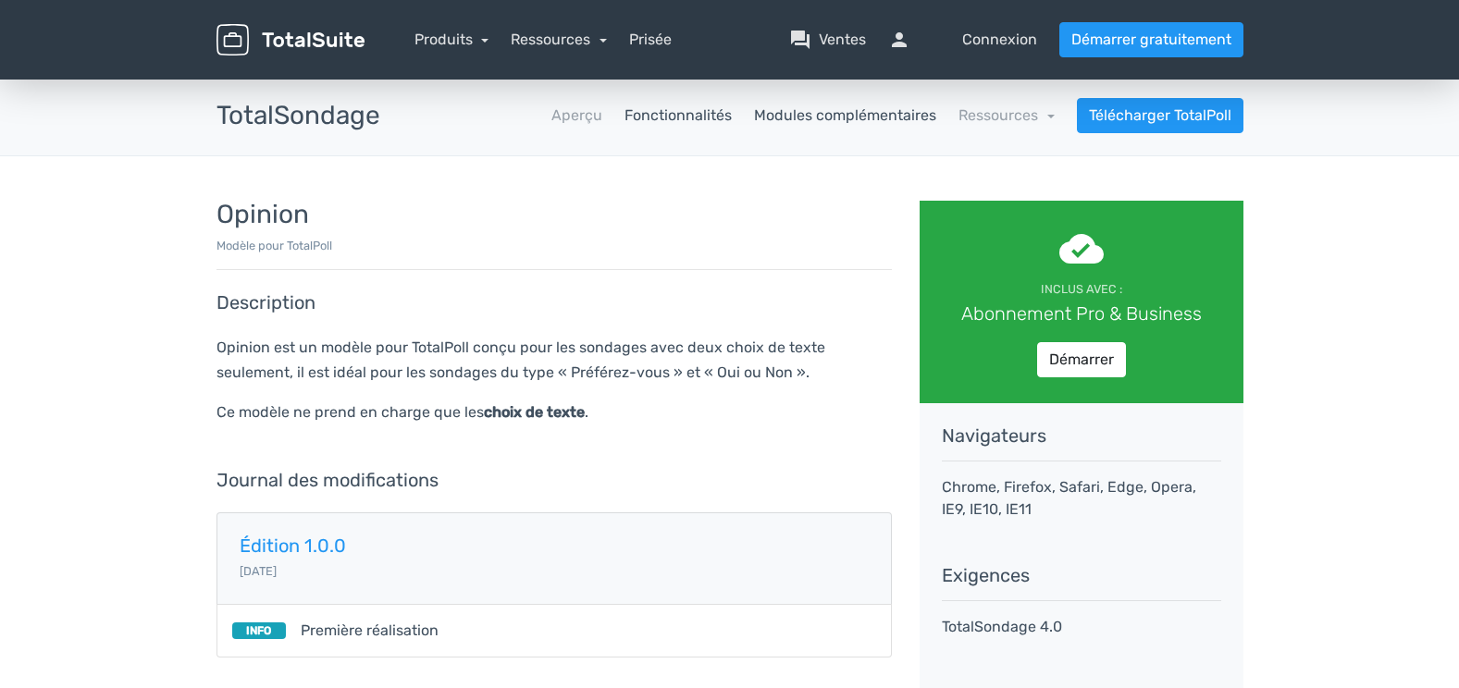
click at [691, 113] on link "Fonctionnalités" at bounding box center [677, 116] width 107 height 22
